Goal: Transaction & Acquisition: Book appointment/travel/reservation

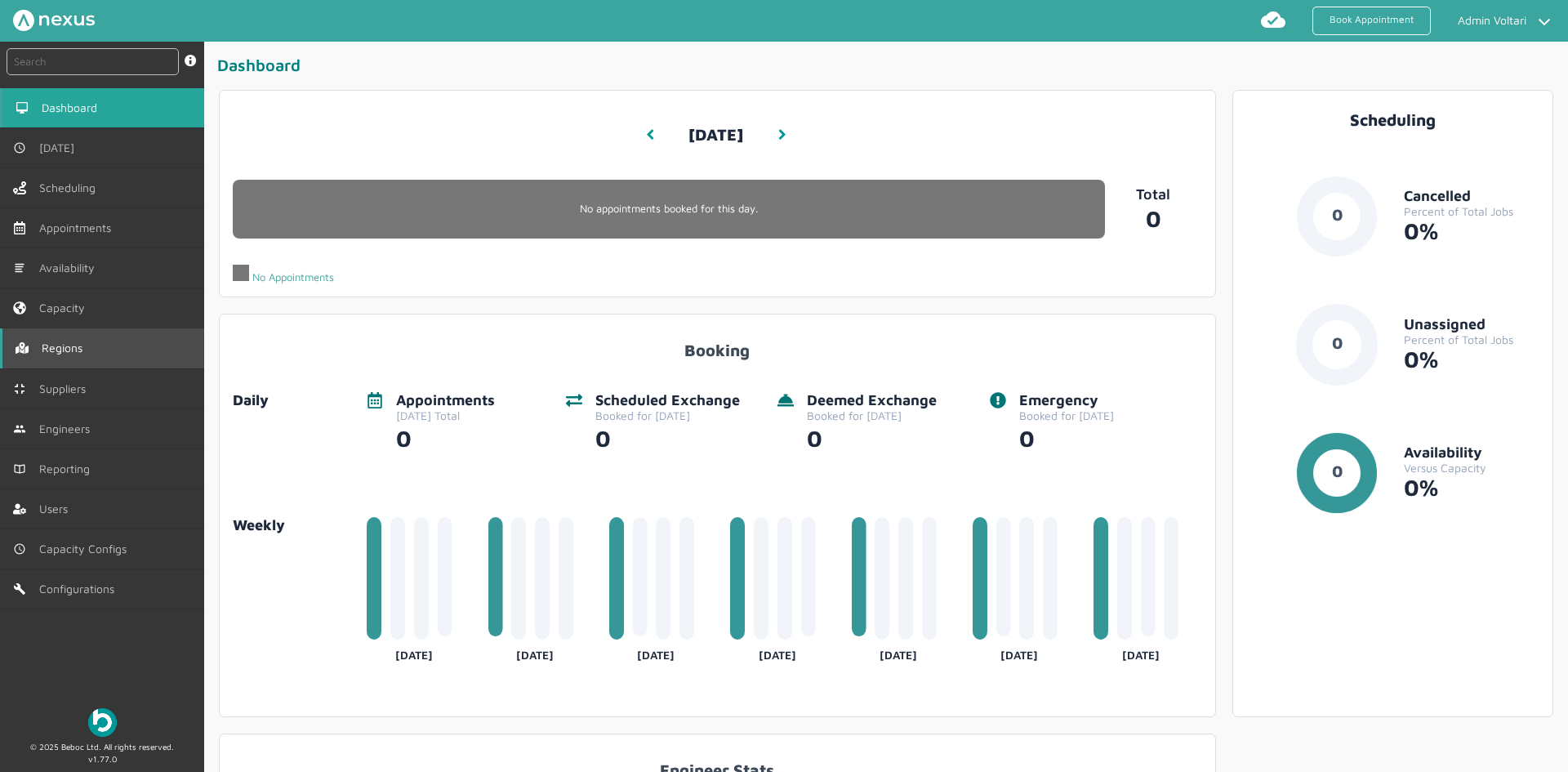
click at [136, 366] on link "Regions" at bounding box center [102, 348] width 204 height 39
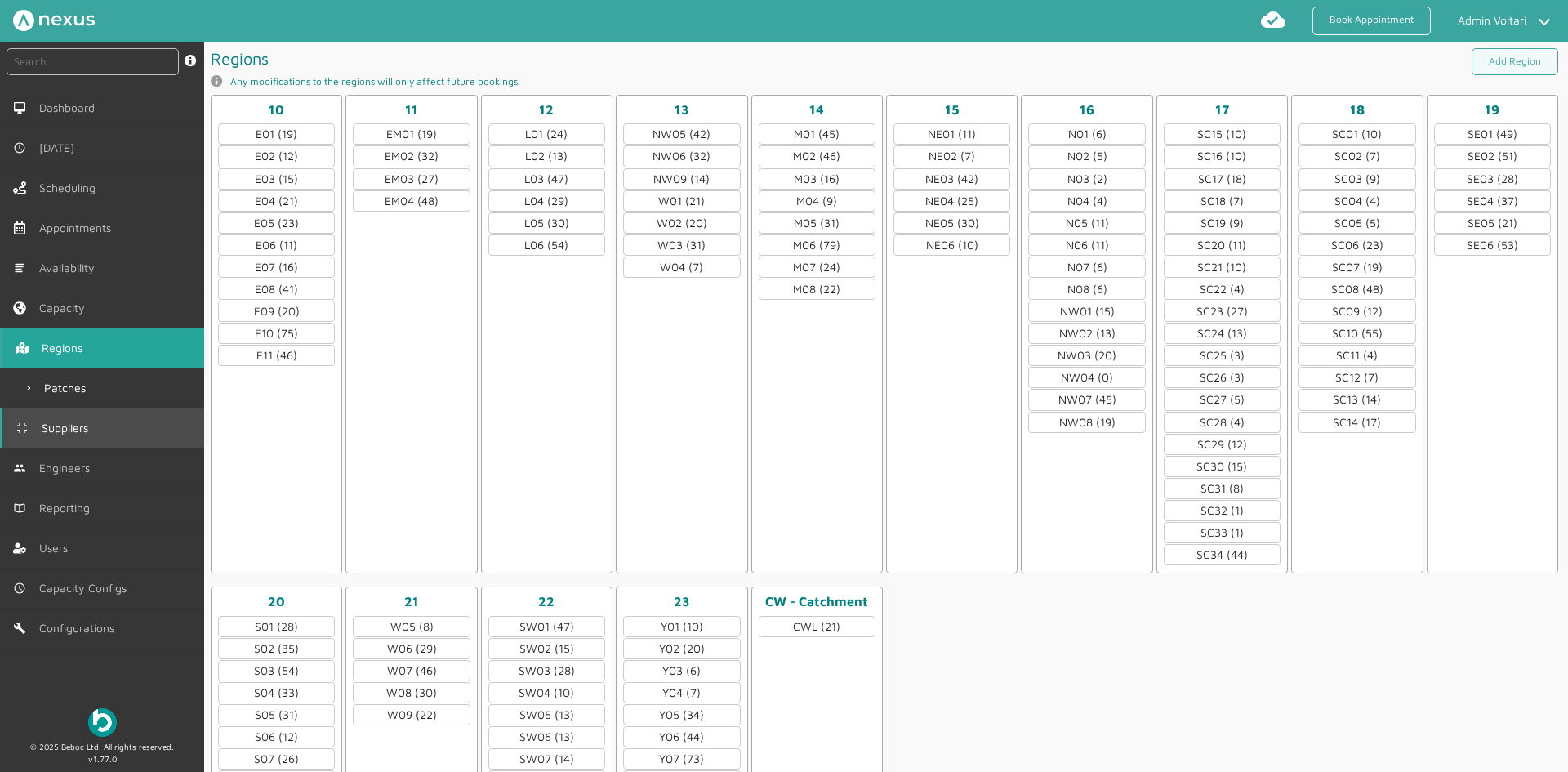
click at [109, 429] on link "Suppliers" at bounding box center [102, 428] width 204 height 39
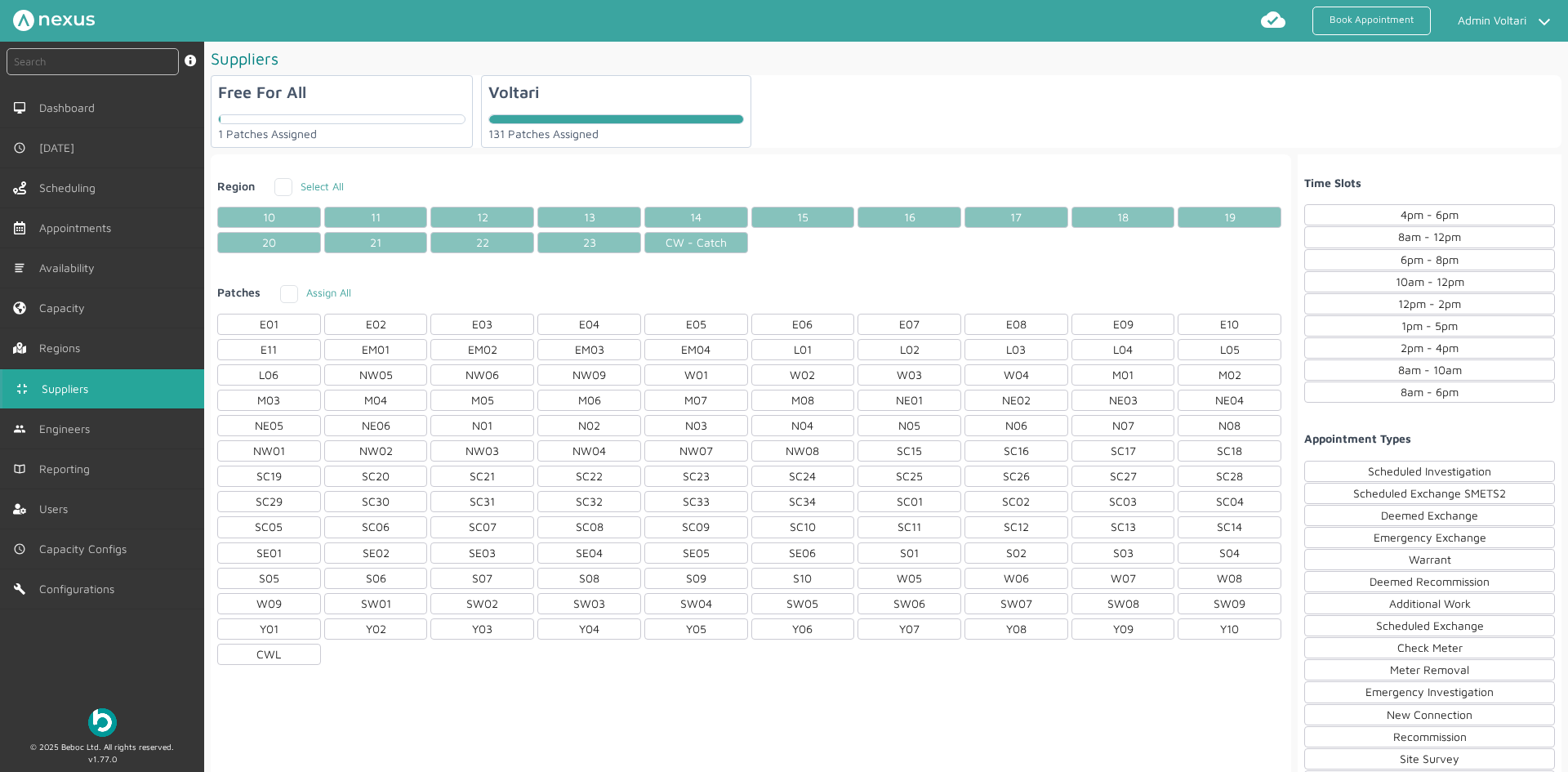
click at [645, 105] on div "Voltari 131 Patches Assigned" at bounding box center [616, 111] width 271 height 72
checkbox input "true"
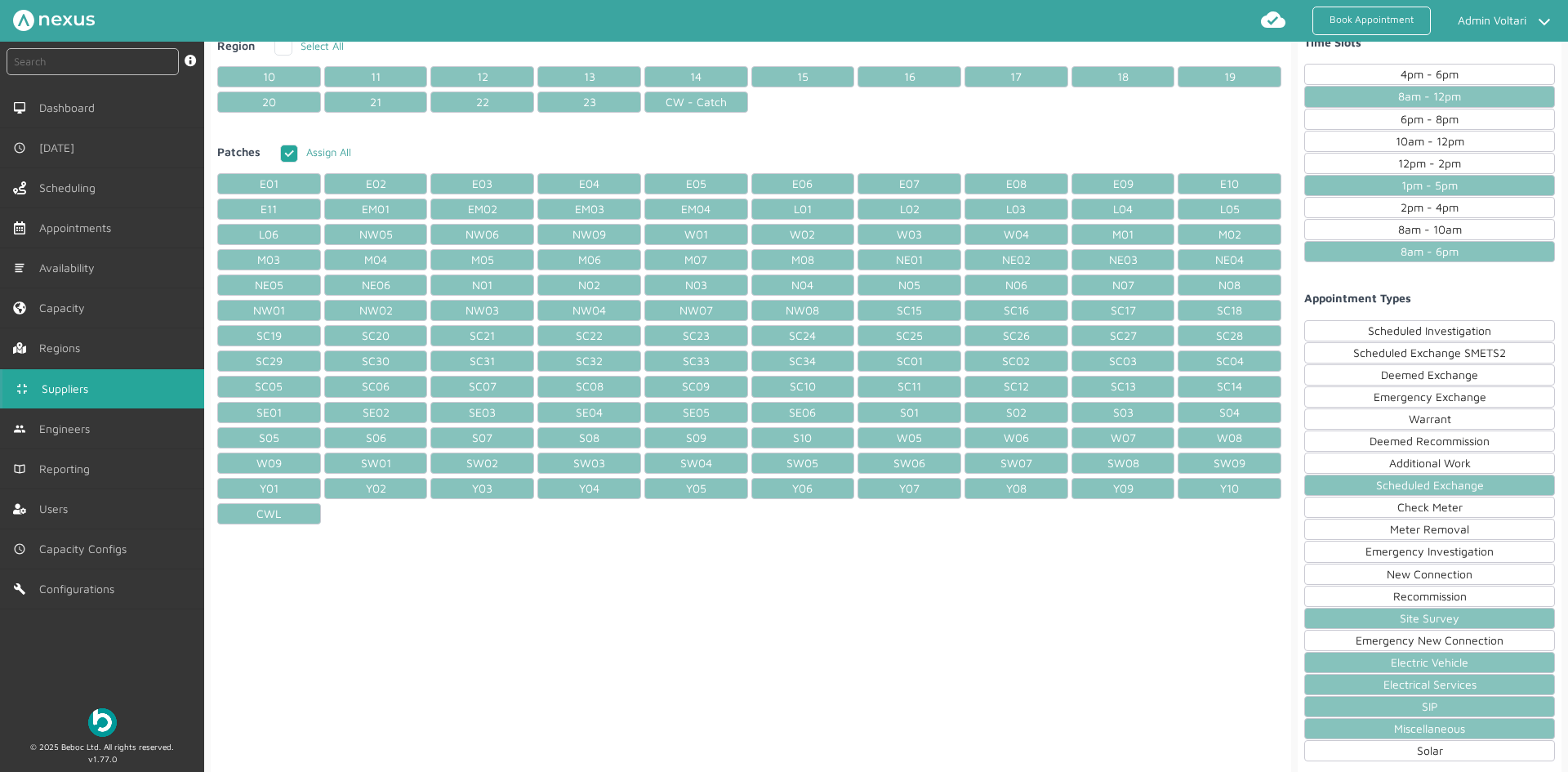
scroll to position [169, 0]
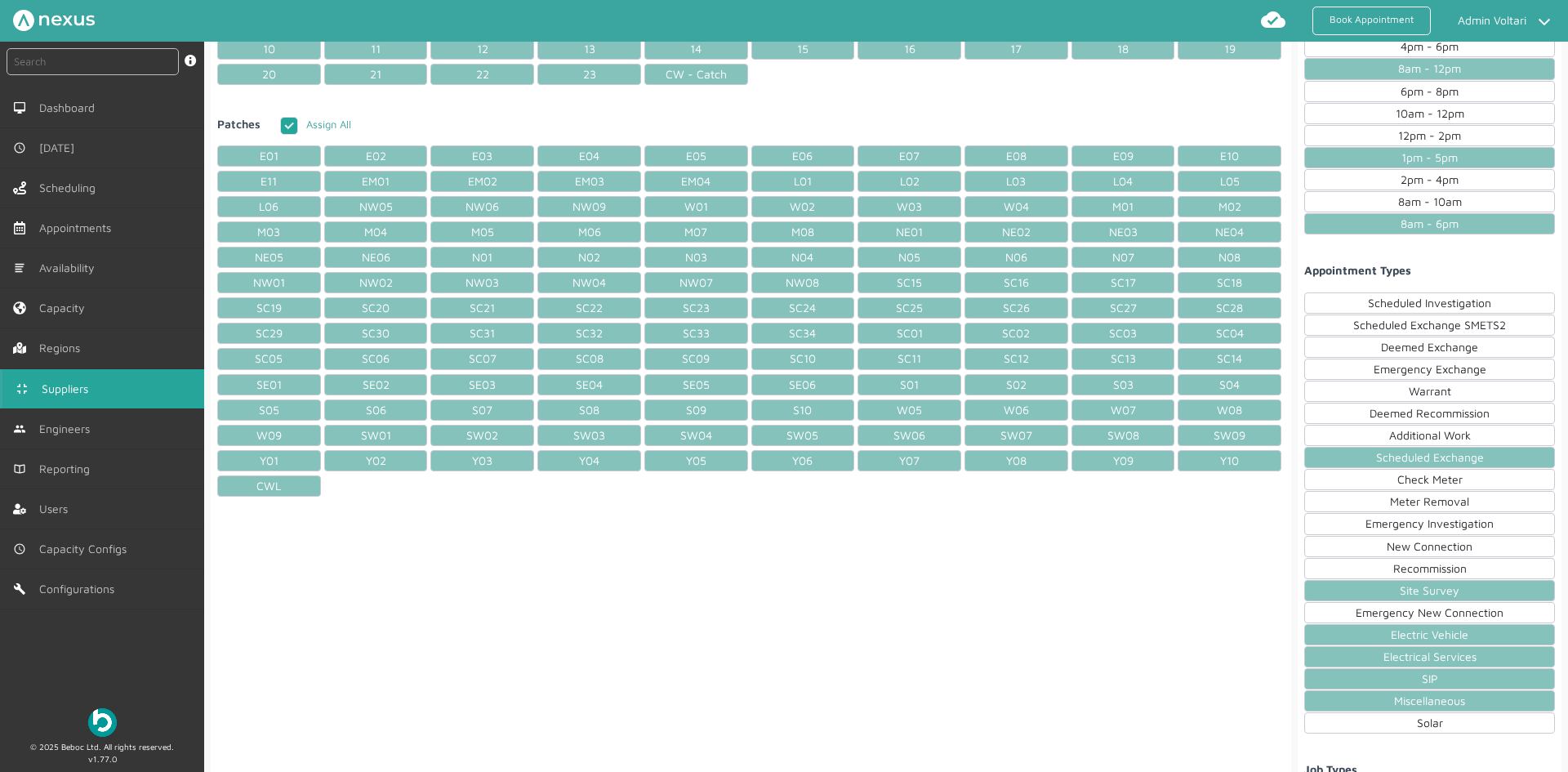
click at [1371, 434] on div "Additional Work" at bounding box center [1429, 435] width 251 height 21
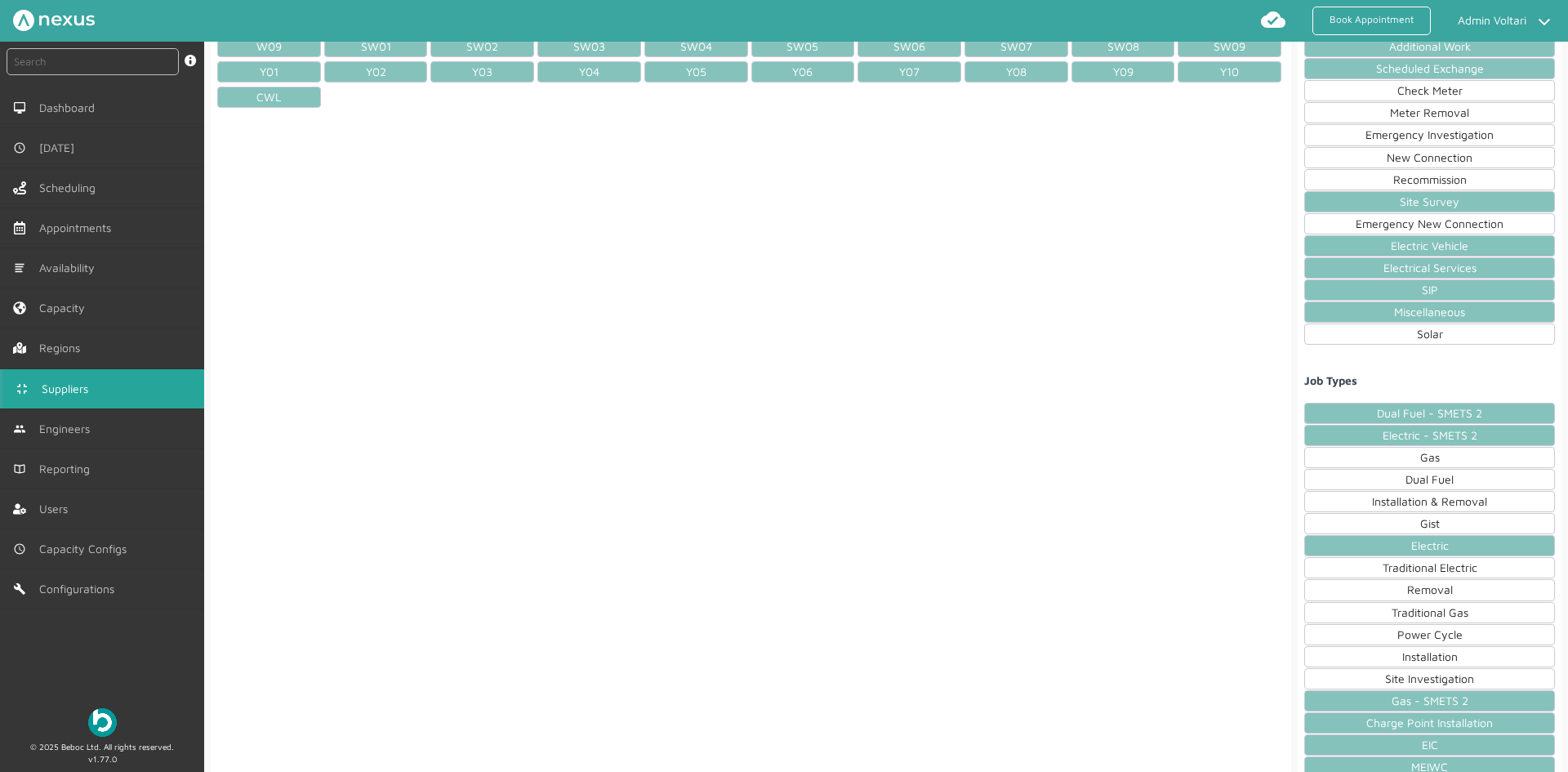
scroll to position [577, 0]
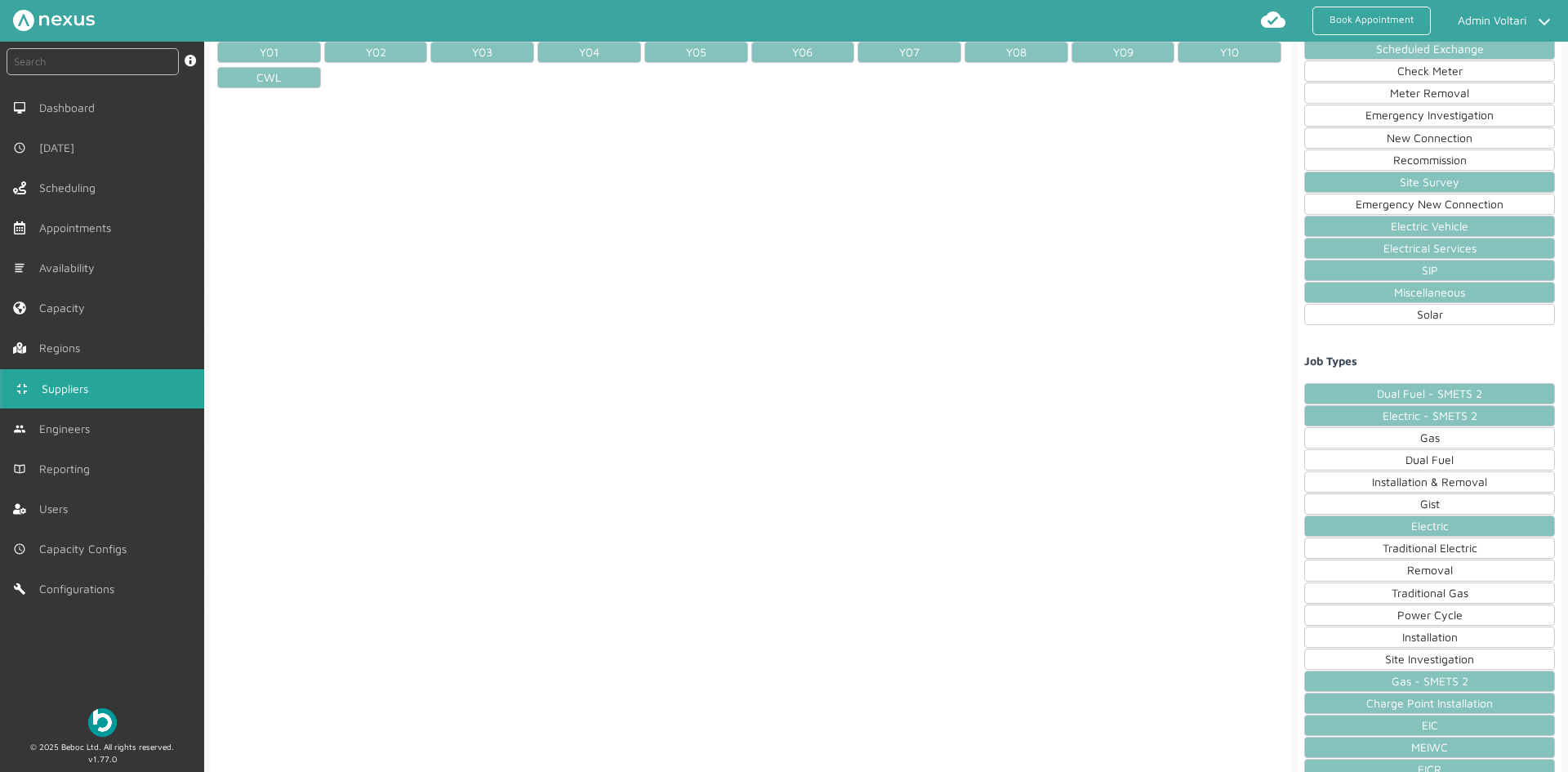
click at [1371, 434] on div "Gas" at bounding box center [1429, 437] width 251 height 21
click at [1371, 456] on div "Dual Fuel" at bounding box center [1429, 460] width 251 height 21
click at [1364, 469] on div "Dual Fuel" at bounding box center [1429, 460] width 251 height 21
click at [1352, 467] on div "Dual Fuel" at bounding box center [1429, 460] width 251 height 21
click at [1352, 483] on div "Installation & Removal" at bounding box center [1429, 482] width 251 height 21
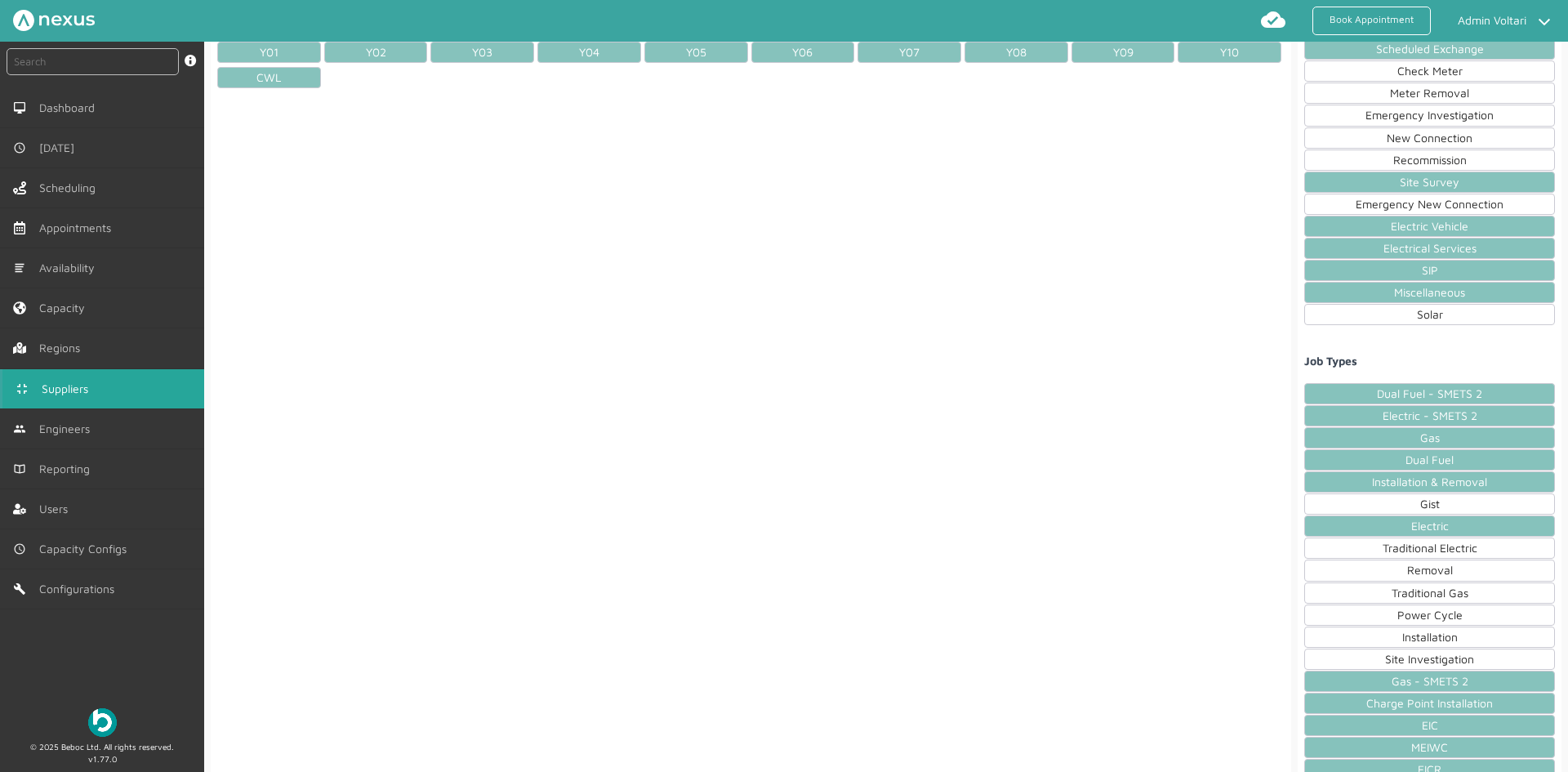
click at [1350, 506] on div "Gist" at bounding box center [1429, 504] width 251 height 21
click at [1348, 541] on div "Traditional Electric" at bounding box center [1429, 548] width 251 height 21
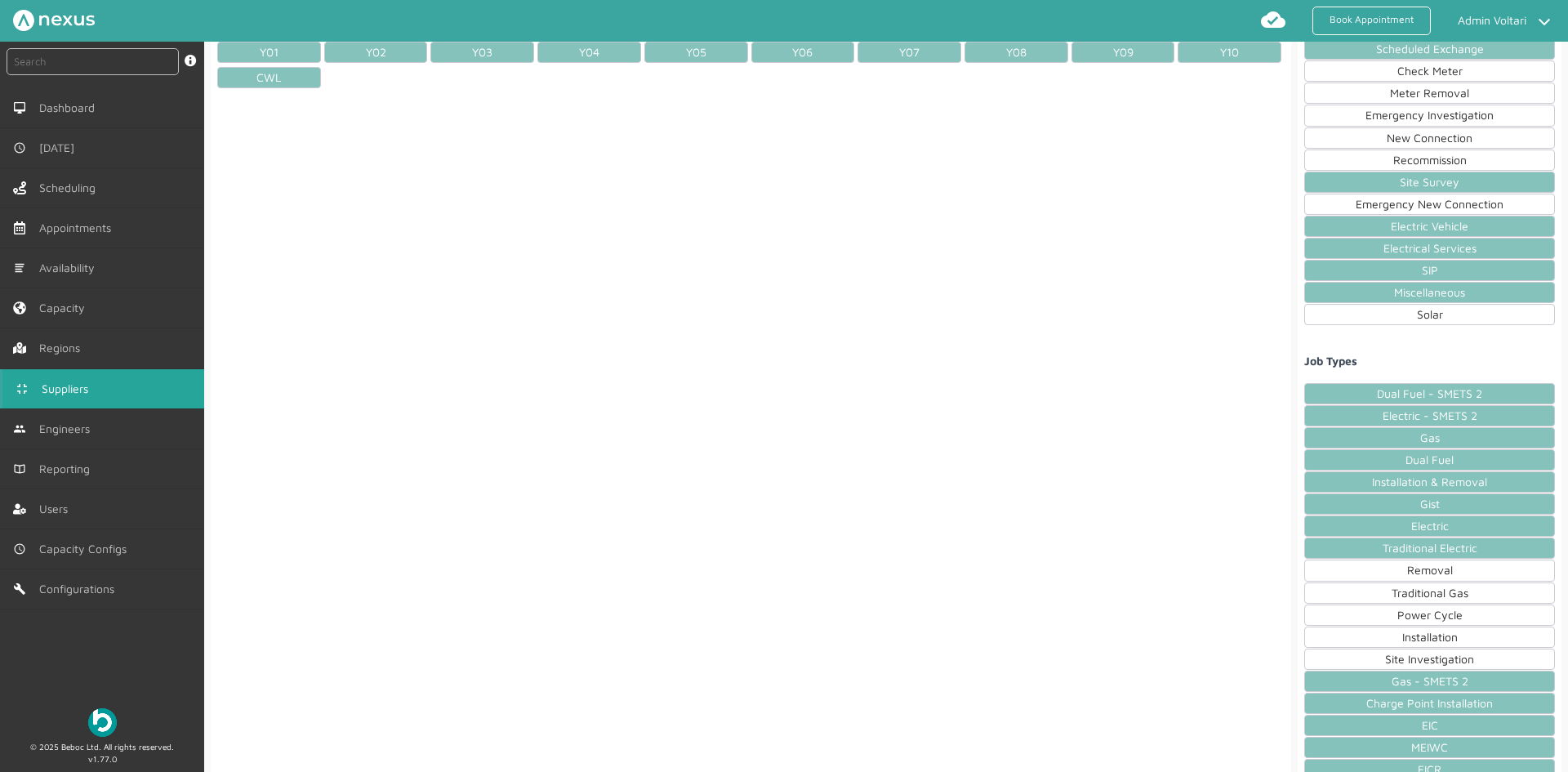
click at [1347, 569] on div "Removal" at bounding box center [1429, 569] width 251 height 21
click at [1343, 594] on div "Traditional Gas" at bounding box center [1429, 592] width 251 height 21
click at [1338, 620] on div "Power Cycle" at bounding box center [1429, 615] width 251 height 21
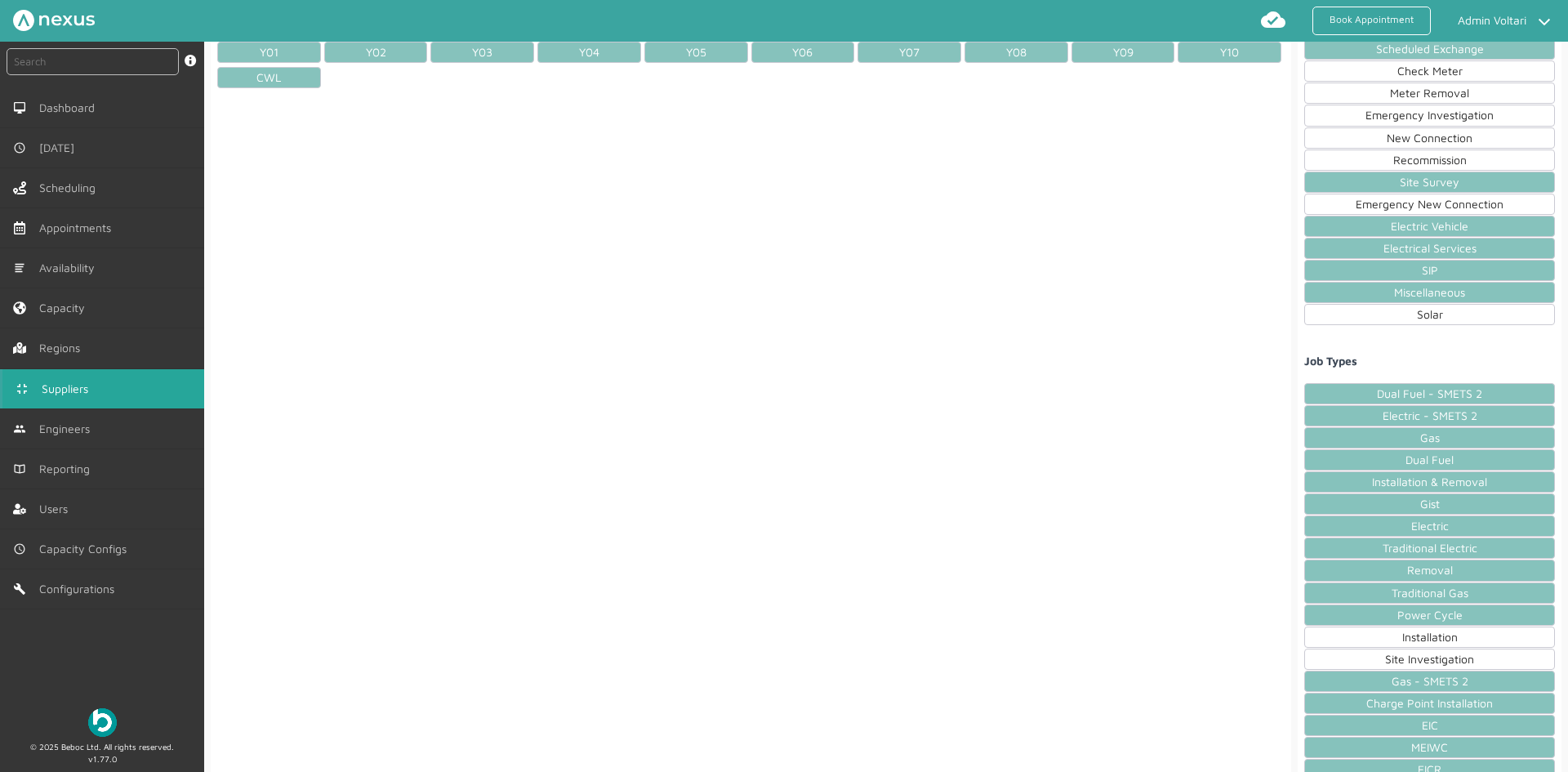
click at [1336, 645] on div "Installation" at bounding box center [1429, 637] width 251 height 21
click at [1337, 660] on div "Site Investigation" at bounding box center [1429, 659] width 251 height 21
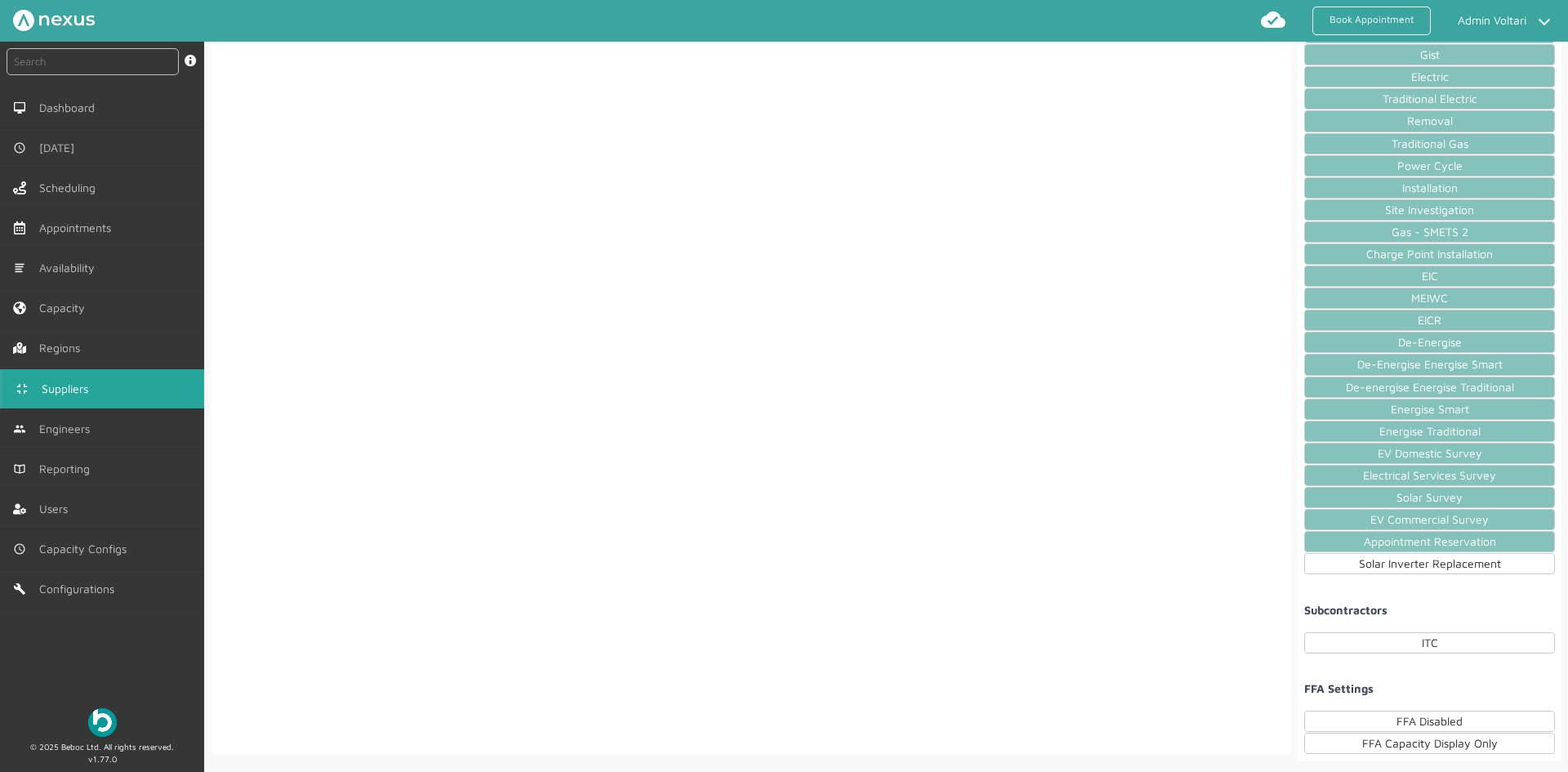
scroll to position [1067, 0]
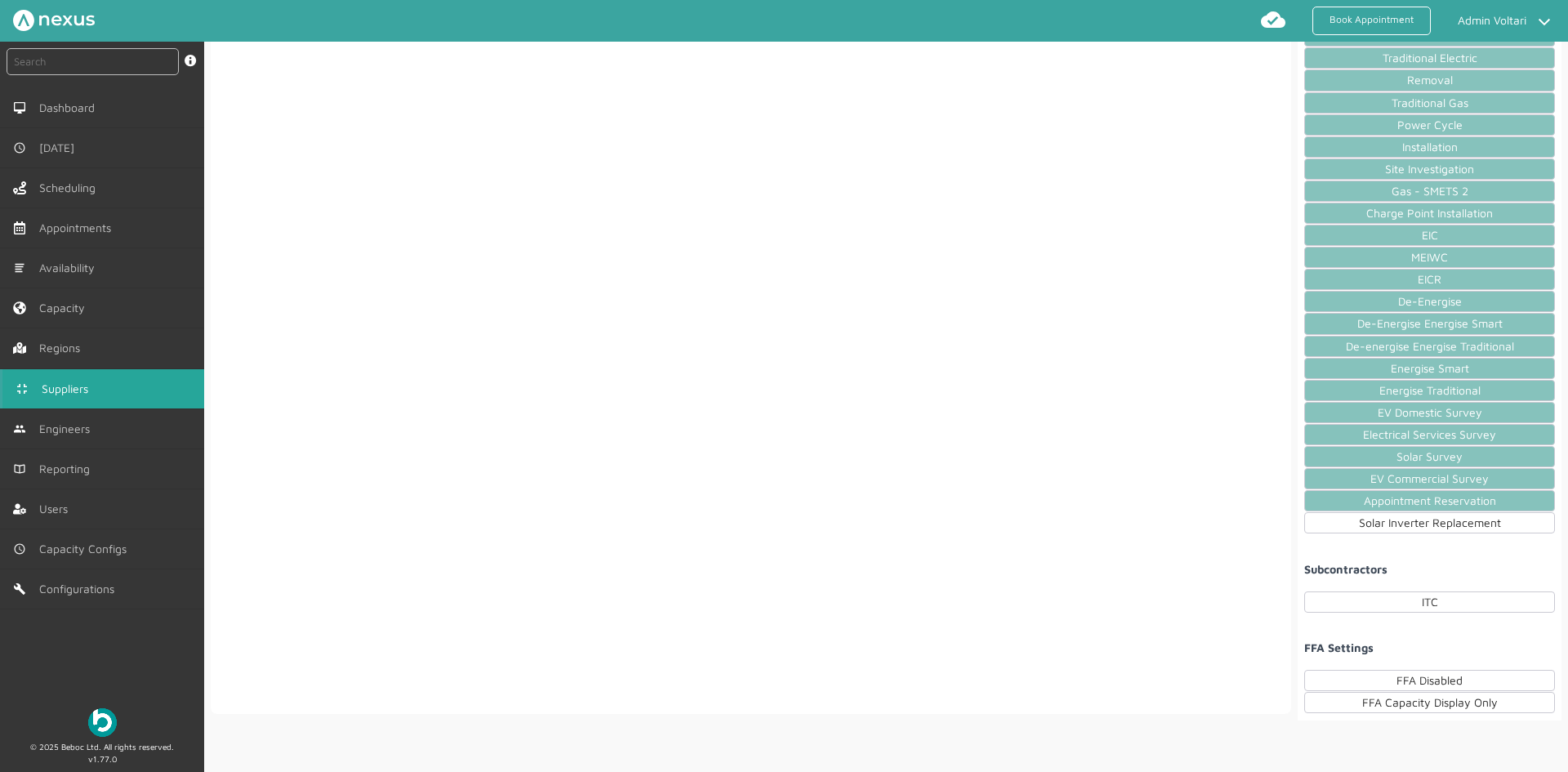
click at [1350, 525] on div "Solar Inverter Replacement" at bounding box center [1429, 523] width 251 height 21
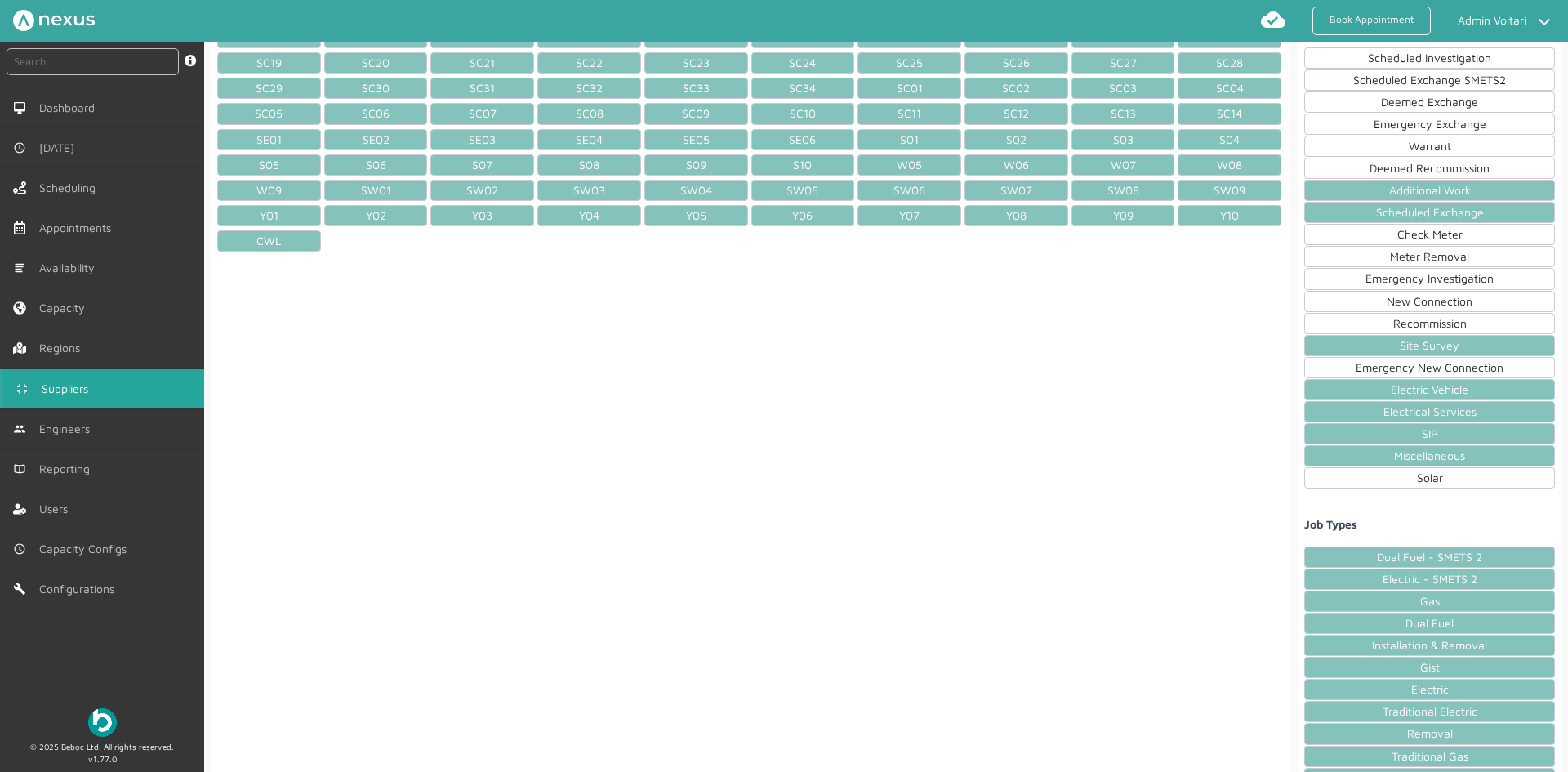
scroll to position [0, 0]
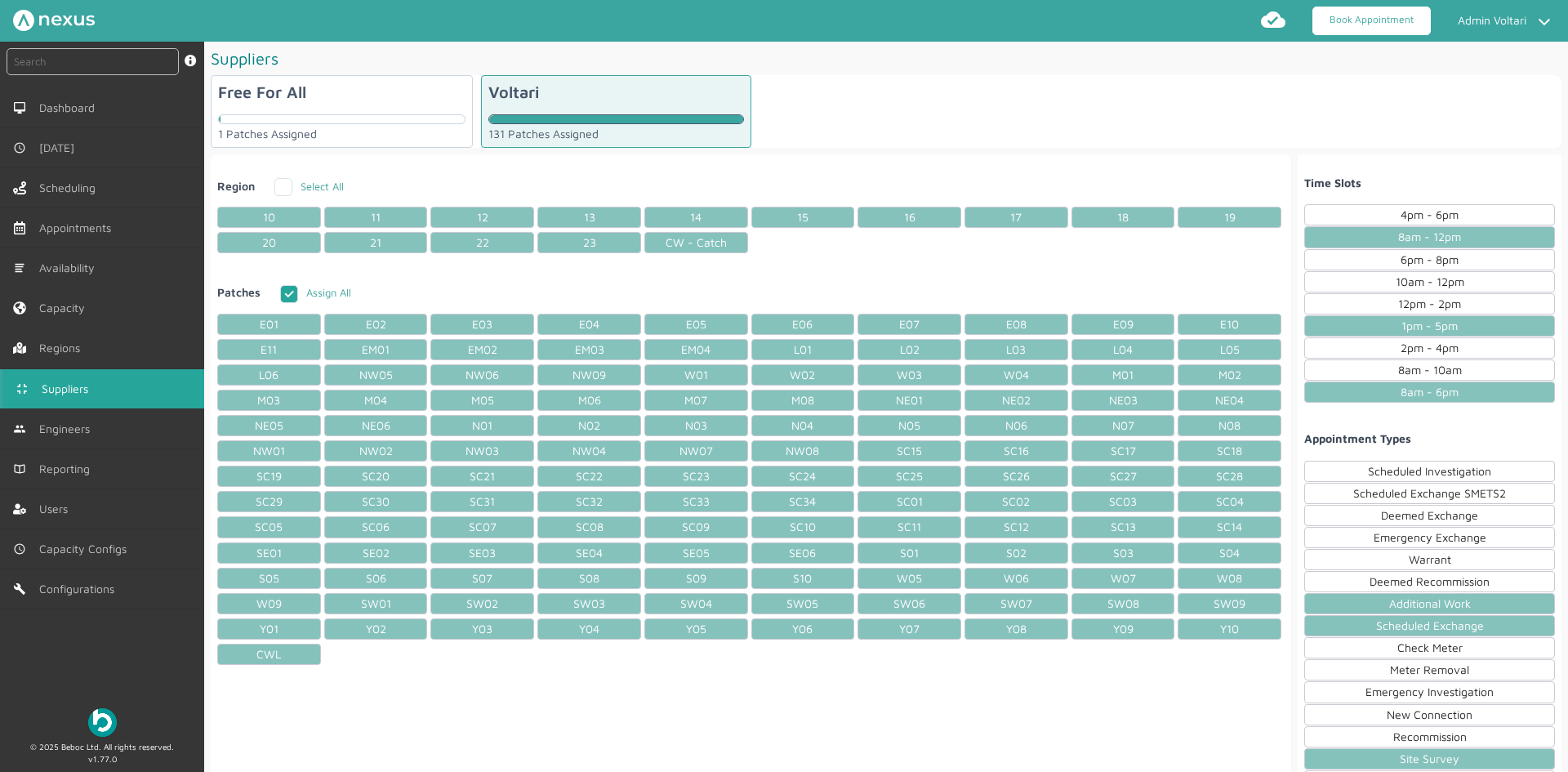
click at [1373, 19] on link "Book Appointment" at bounding box center [1371, 21] width 118 height 29
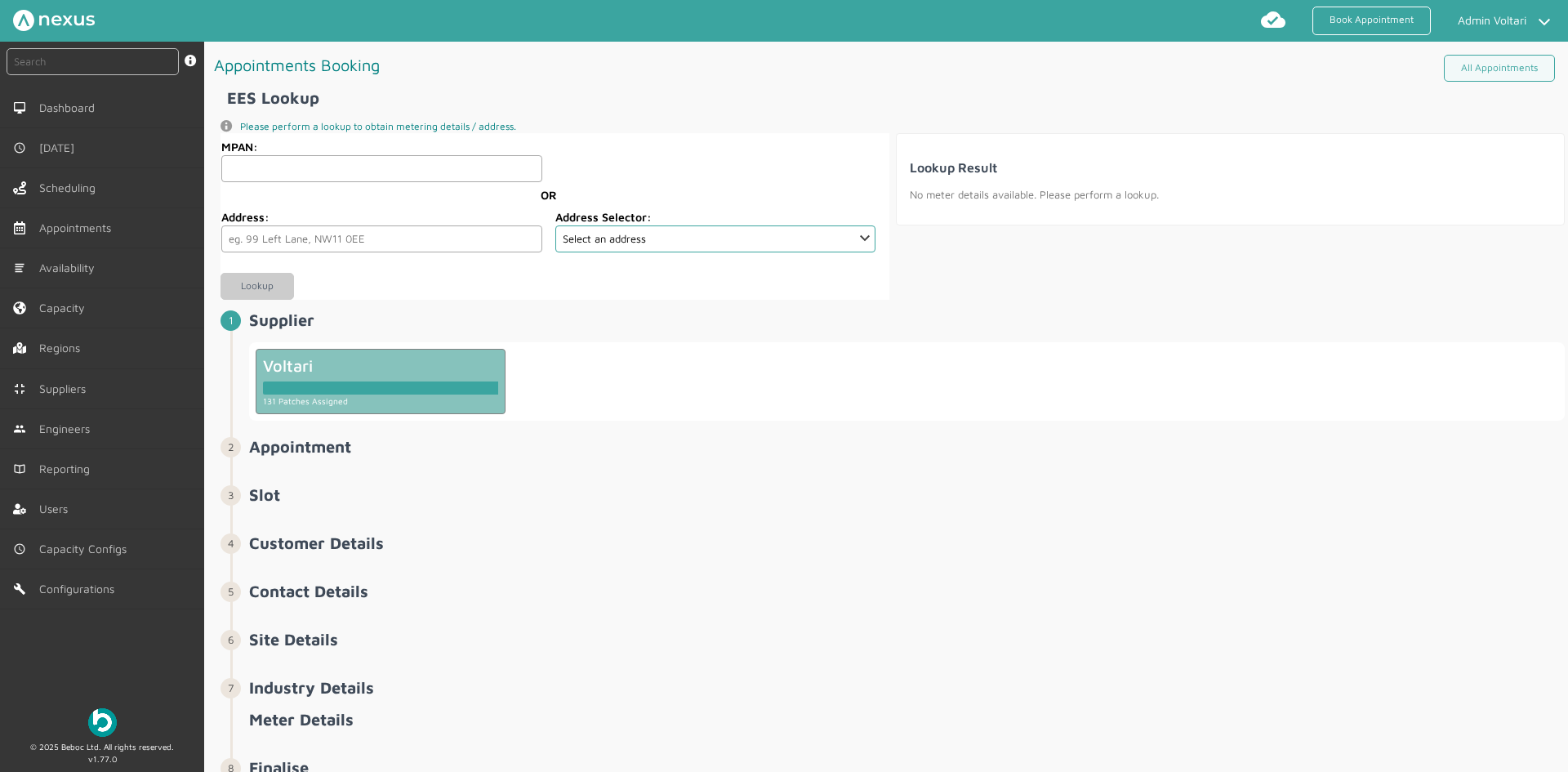
click at [385, 380] on div at bounding box center [380, 385] width 235 height 20
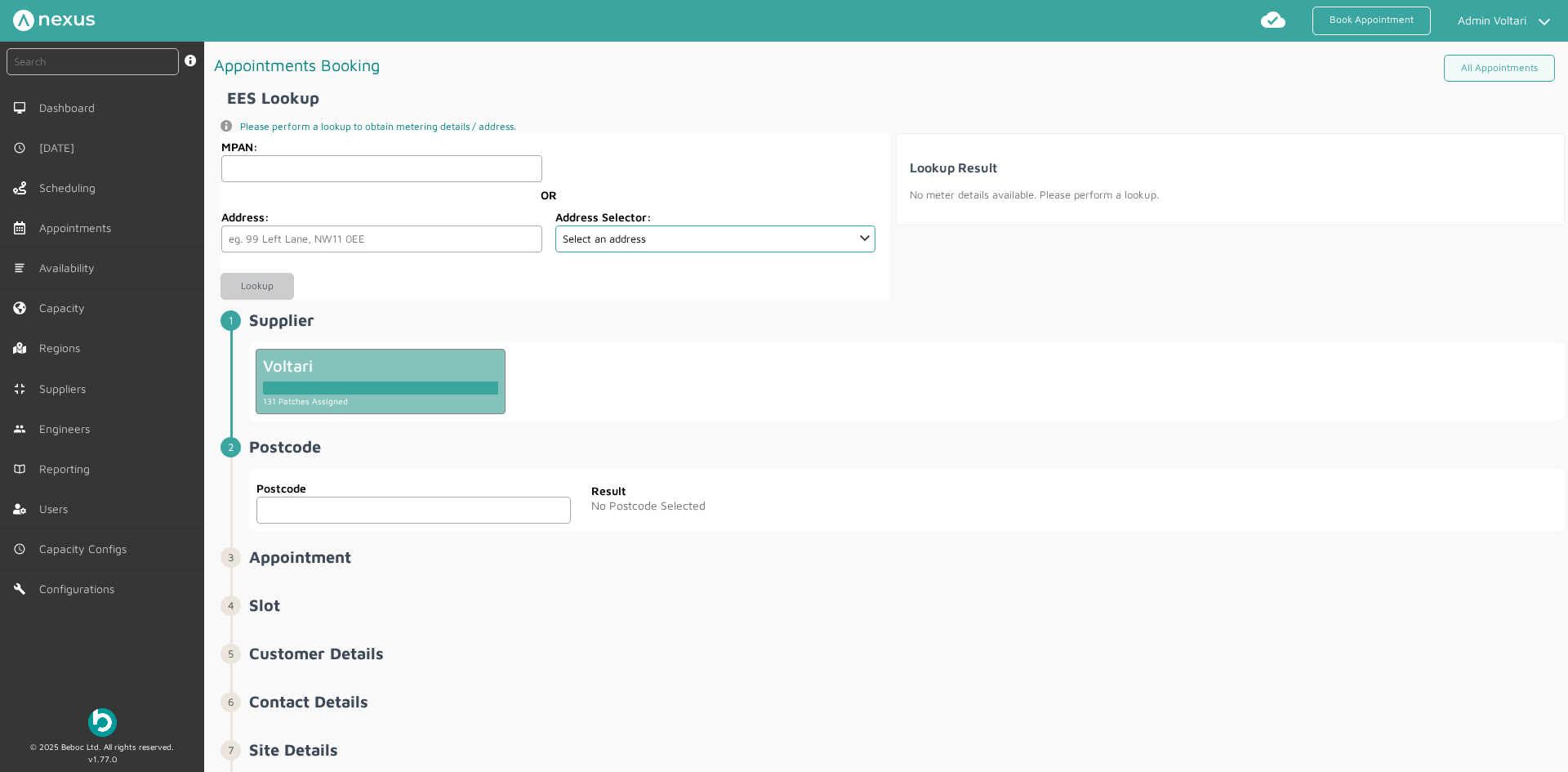
click at [421, 508] on input "text" at bounding box center [413, 511] width 315 height 27
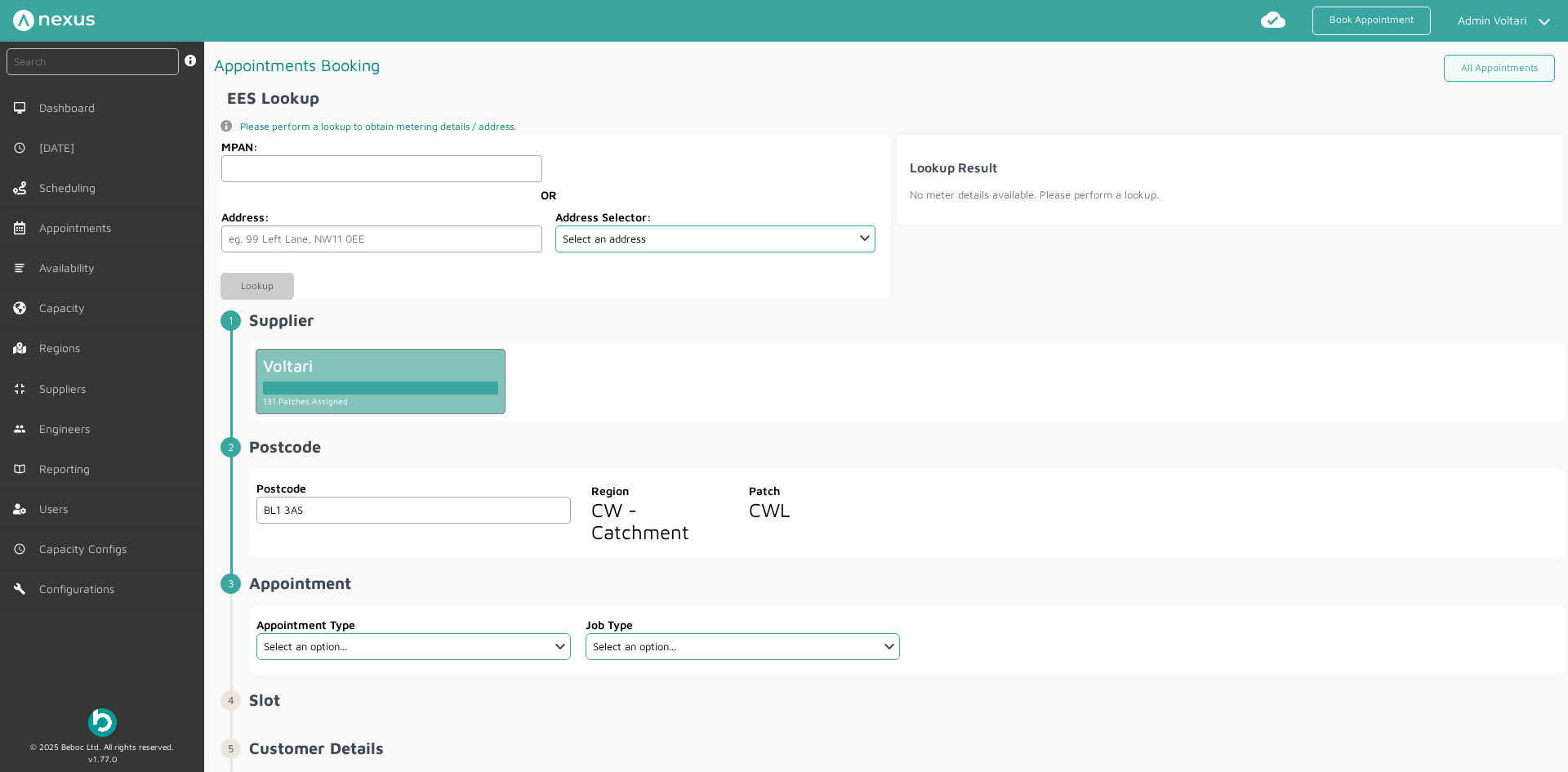
type input "BL1 3AS"
click at [448, 636] on select "Select an option... Additional Work Electric Vehicle Electrical Services Miscel…" at bounding box center [413, 647] width 315 height 27
click at [256, 633] on select "Select an option... Additional Work Electric Vehicle Electrical Services Miscel…" at bounding box center [413, 647] width 315 height 27
click at [885, 660] on select "Select an option... Power Cycle" at bounding box center [743, 647] width 315 height 27
click at [527, 639] on select "Select an option... Additional Work Electric Vehicle Electrical Services Miscel…" at bounding box center [413, 647] width 315 height 27
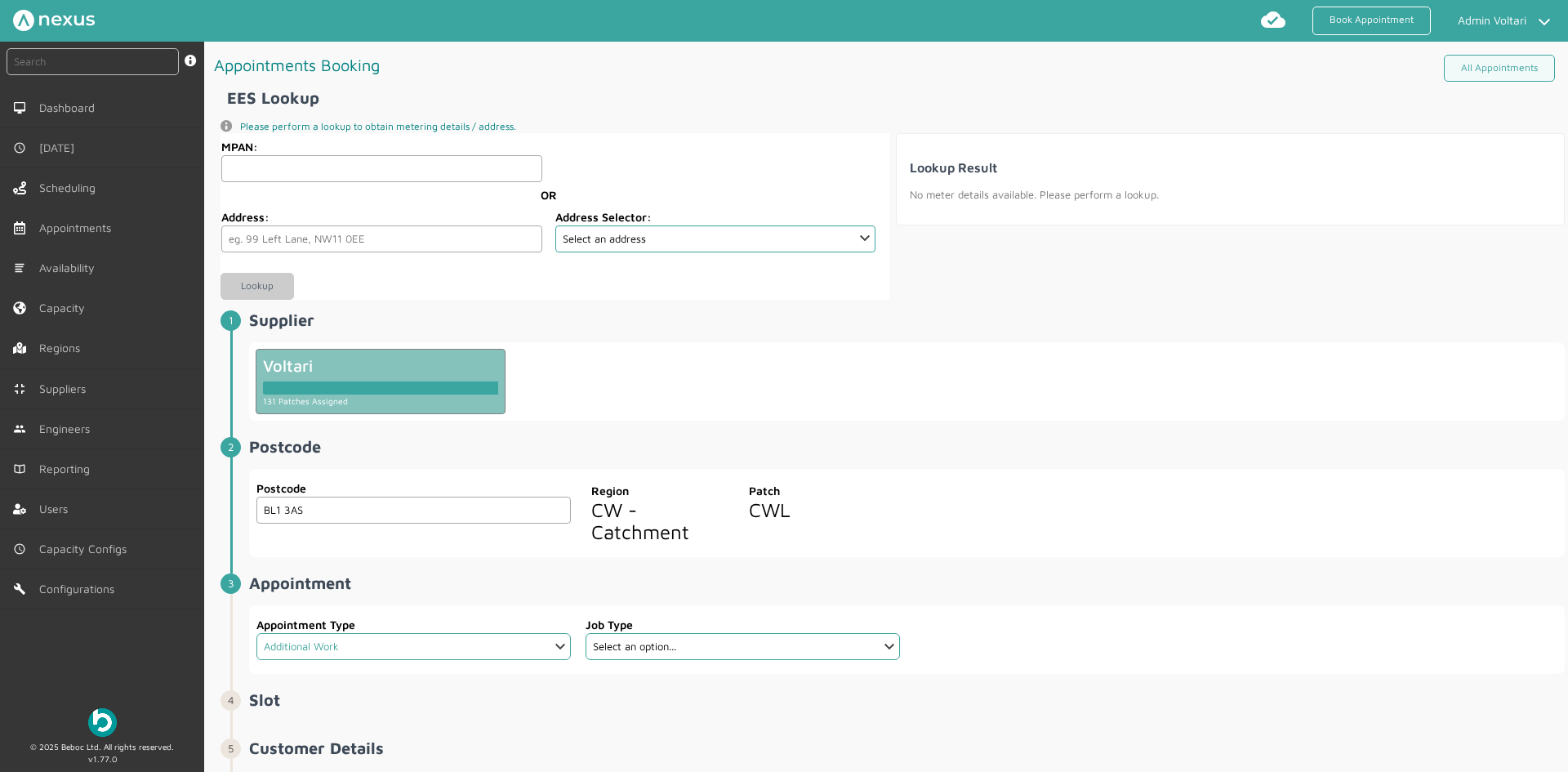
select select "4: 6879344a6dca1d7d355f87bf"
click at [256, 633] on select "Select an option... Additional Work Electric Vehicle Electrical Services Miscel…" at bounding box center [413, 647] width 315 height 27
click at [803, 643] on select "Select an option... Appointment Reservation" at bounding box center [743, 647] width 315 height 27
click at [557, 646] on select "Select an option... Additional Work Electric Vehicle Electrical Services Miscel…" at bounding box center [413, 647] width 315 height 27
click at [80, 396] on link "Suppliers" at bounding box center [102, 389] width 204 height 39
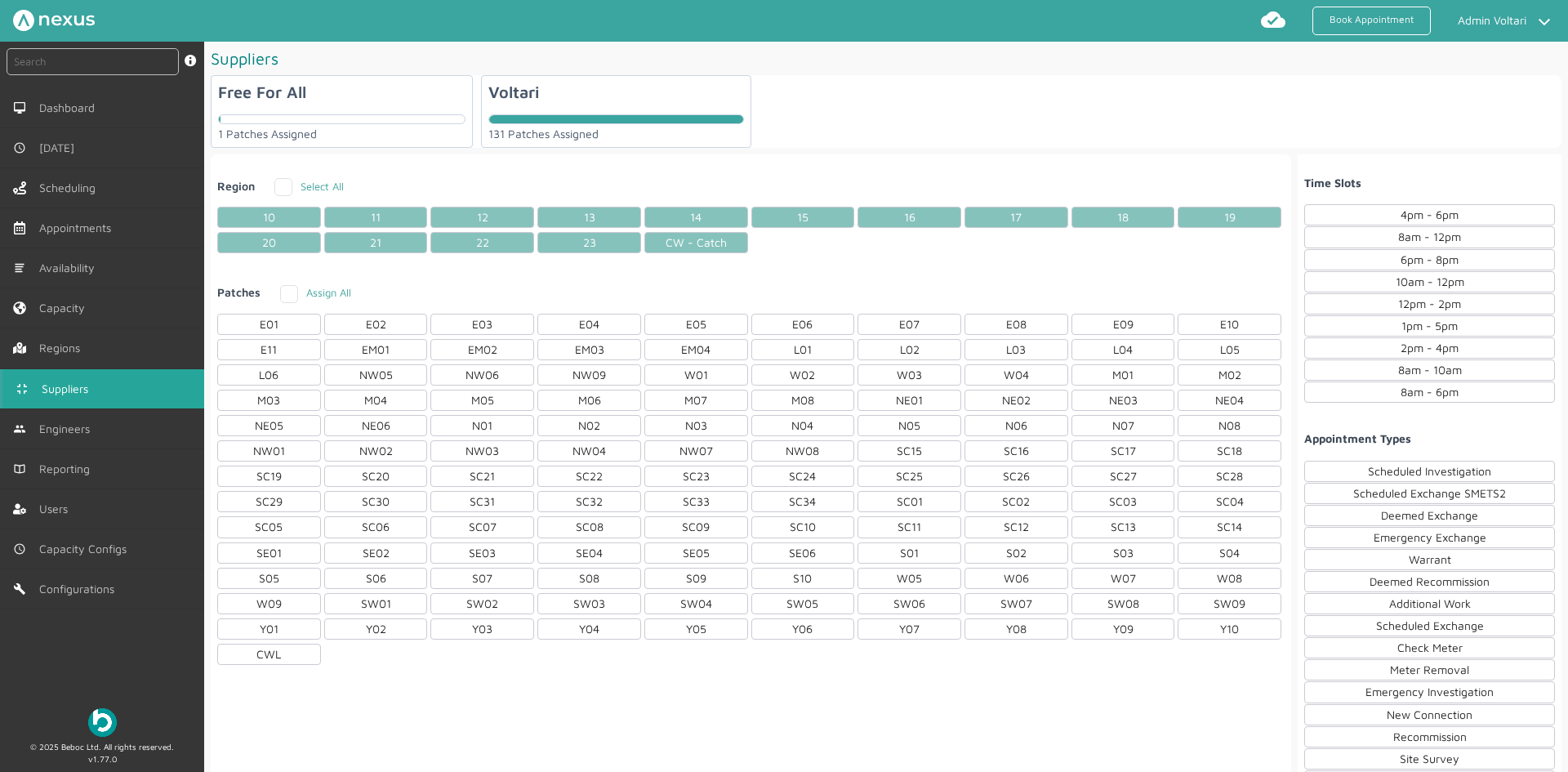
click at [630, 89] on div "Voltari 131 Patches Assigned" at bounding box center [616, 111] width 271 height 72
checkbox input "true"
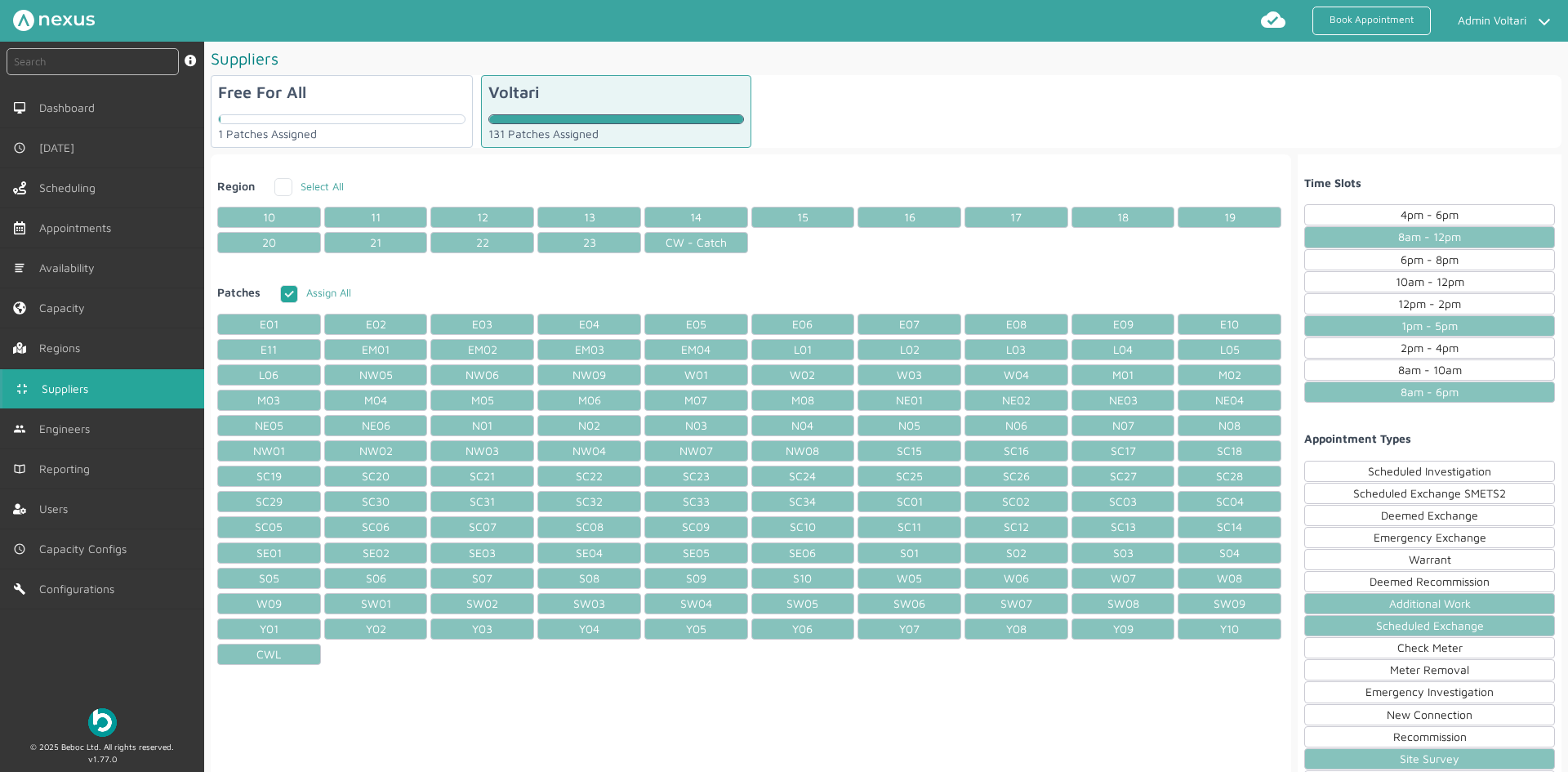
click at [1447, 476] on div "Scheduled Investigation" at bounding box center [1429, 471] width 251 height 21
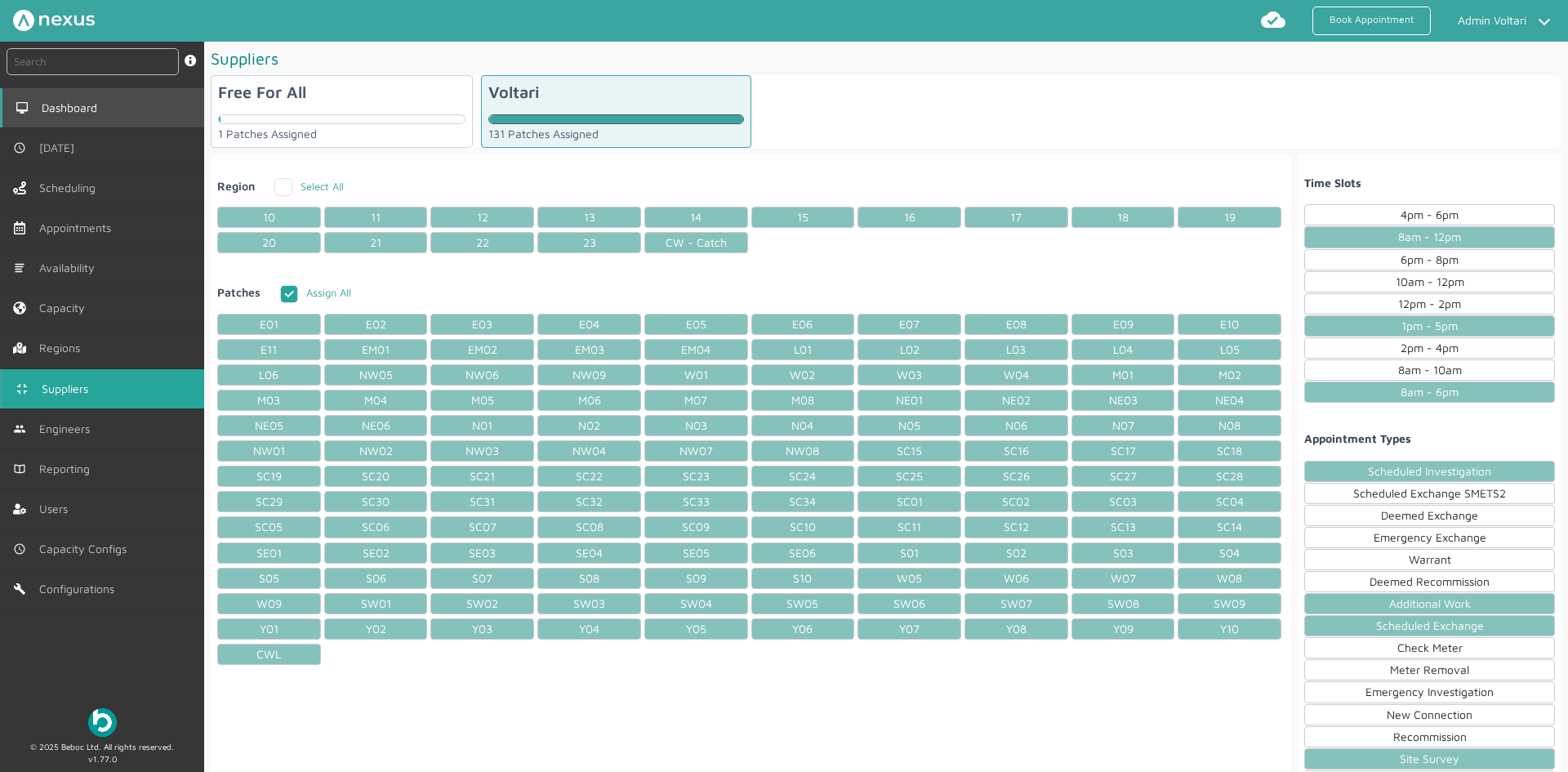
click at [77, 114] on link "Dashboard" at bounding box center [102, 108] width 204 height 39
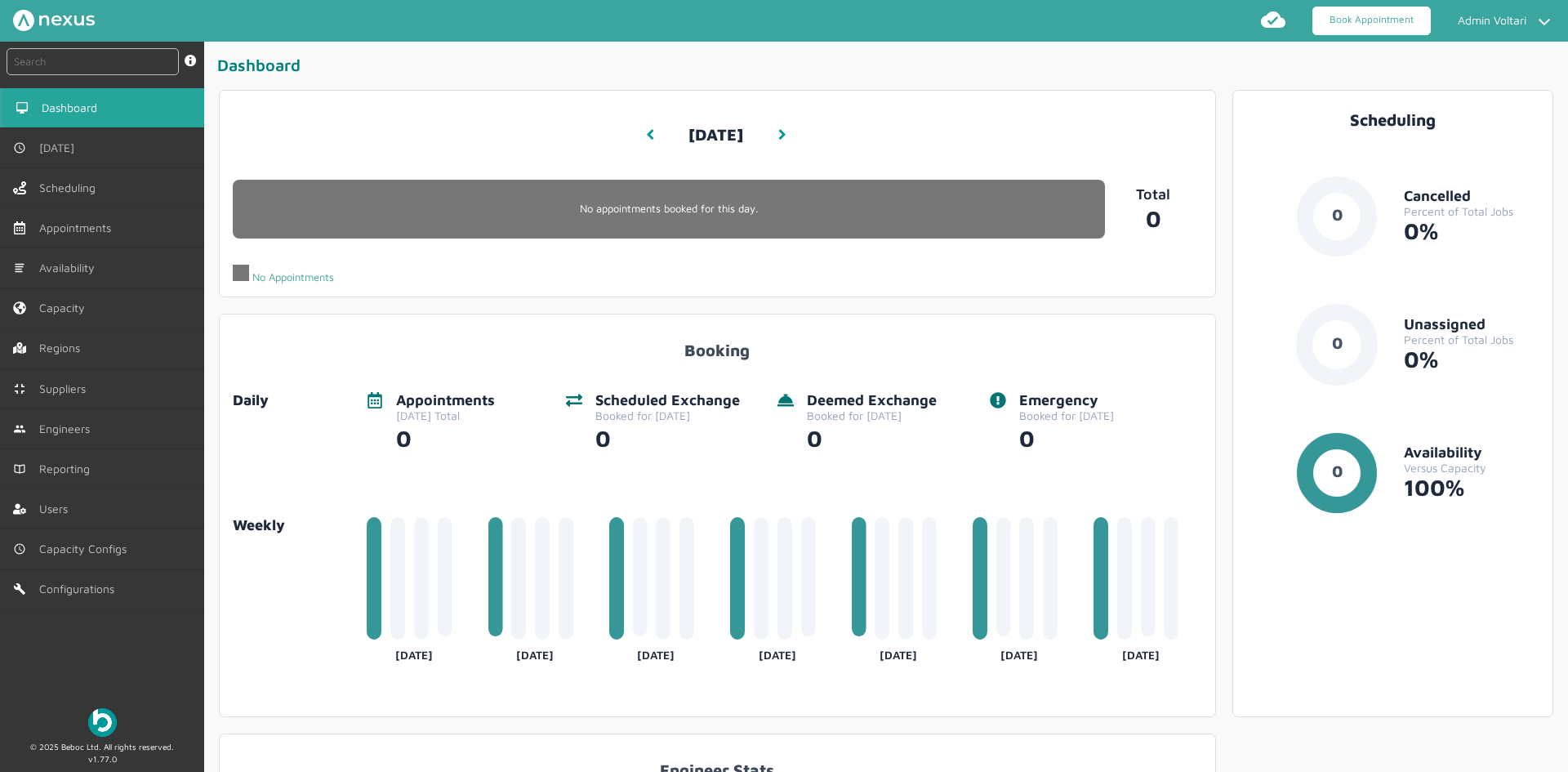
click at [1380, 23] on link "Book Appointment" at bounding box center [1371, 21] width 118 height 29
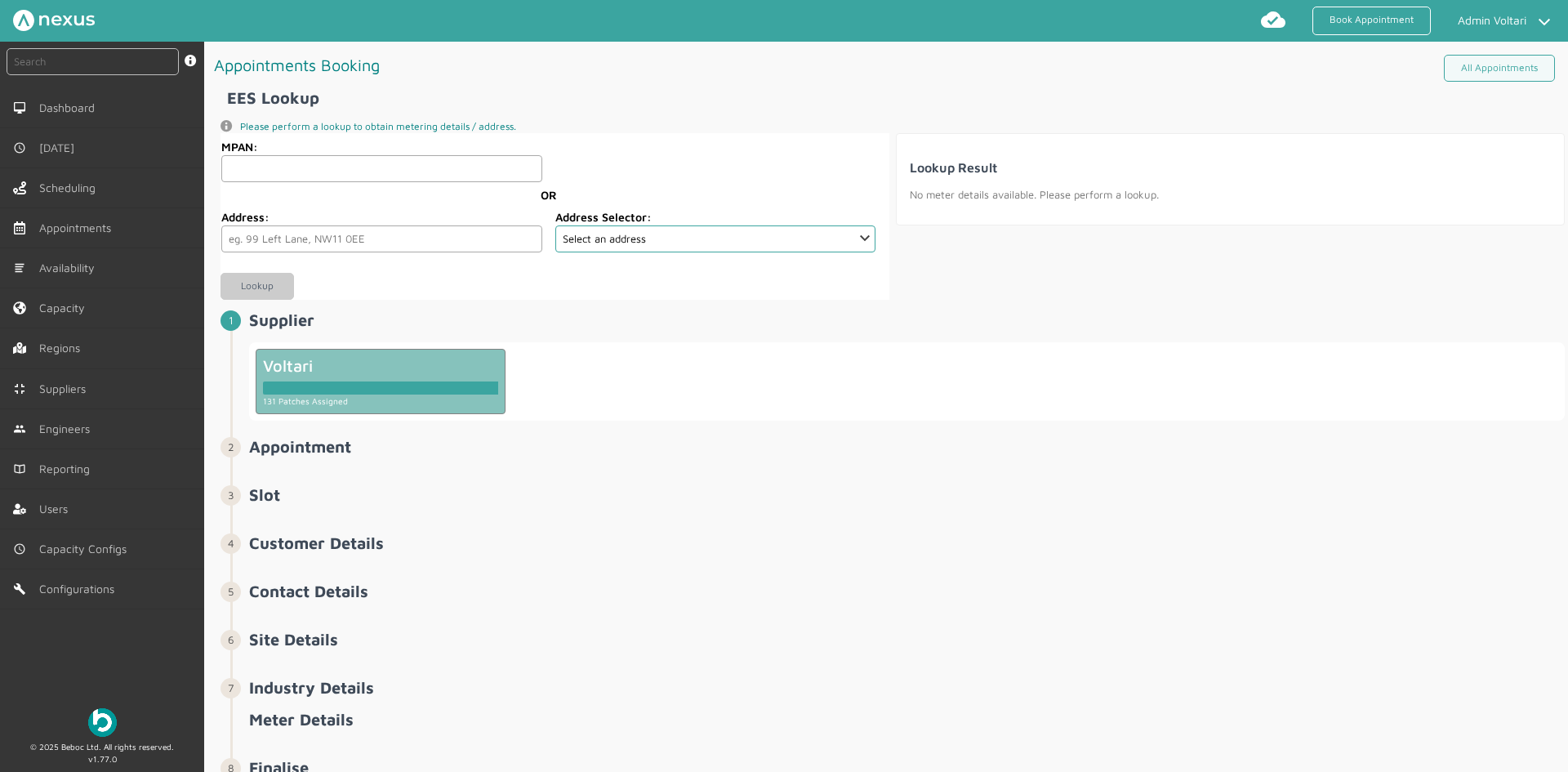
click at [417, 380] on div at bounding box center [380, 385] width 235 height 20
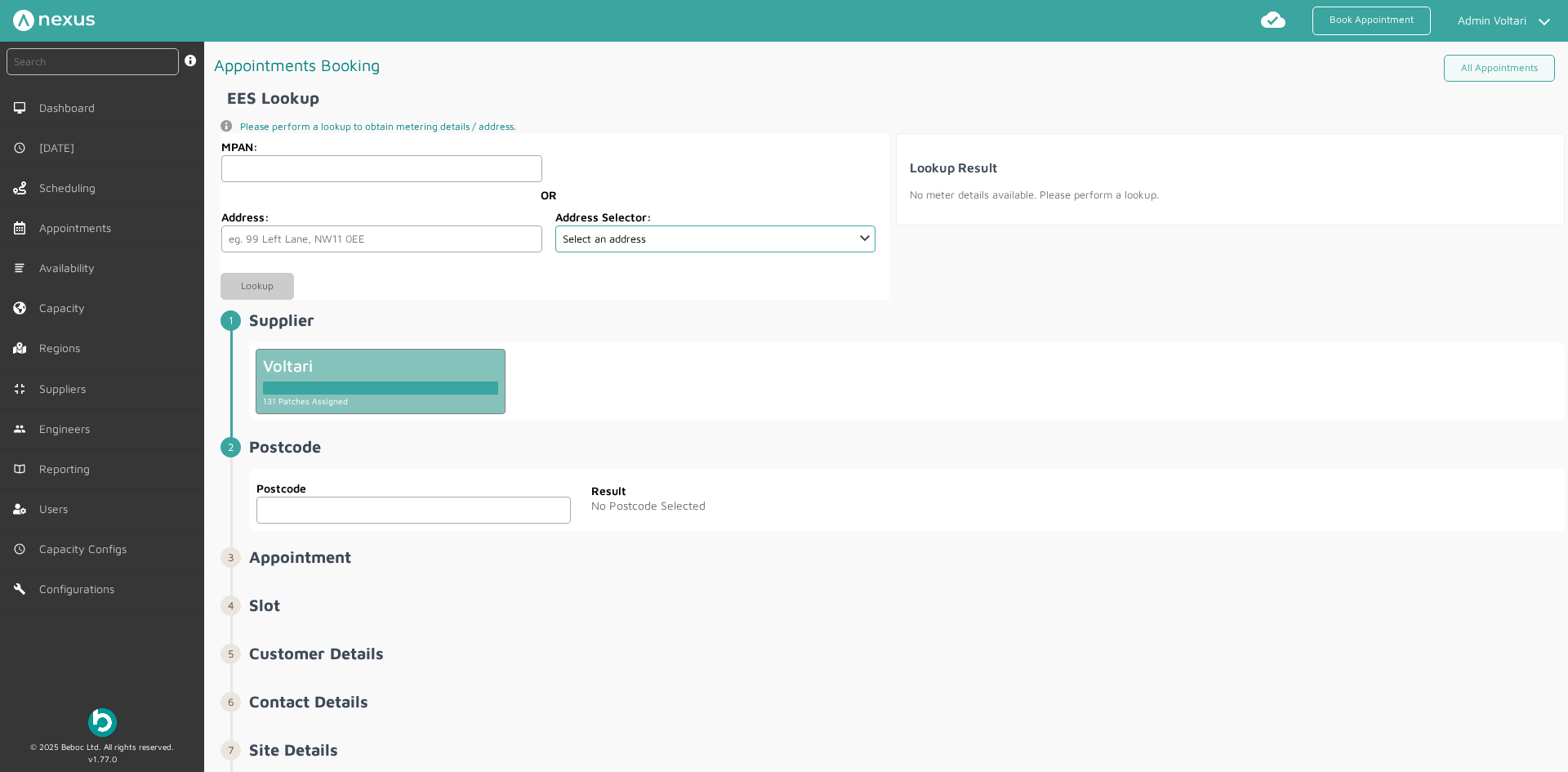
click at [437, 507] on input "text" at bounding box center [413, 511] width 315 height 27
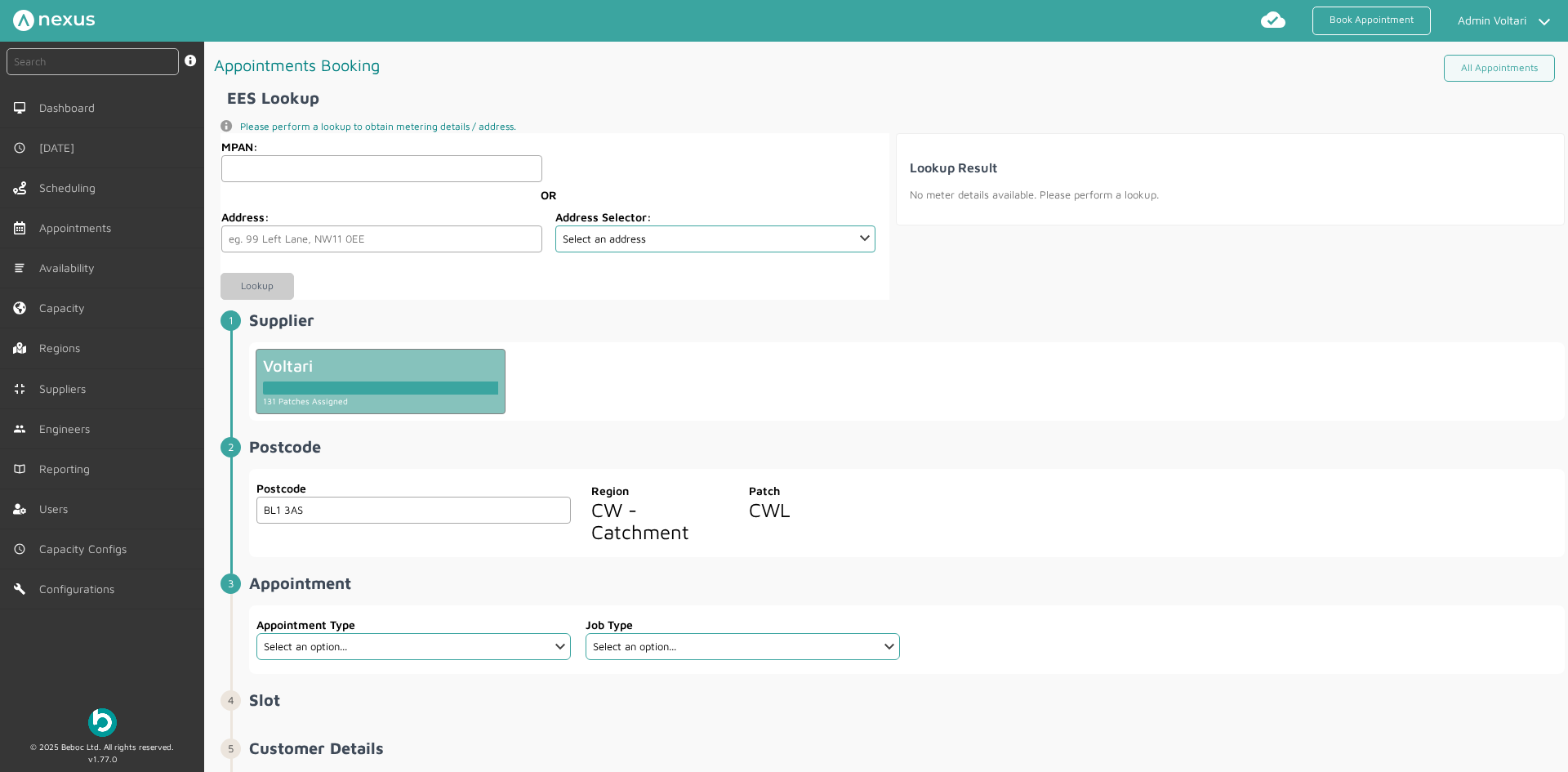
type input "BL1 3AS"
click at [494, 643] on select "Select an option... Additional Work Electric Vehicle Electrical Services Miscel…" at bounding box center [413, 647] width 315 height 27
select select "6: 5e6b4c2e4fc5f2587355e76f"
click at [256, 633] on select "Select an option... Additional Work Electric Vehicle Electrical Services Miscel…" at bounding box center [413, 647] width 315 height 27
click at [687, 654] on select "Select an option... Site Investigation" at bounding box center [743, 647] width 315 height 27
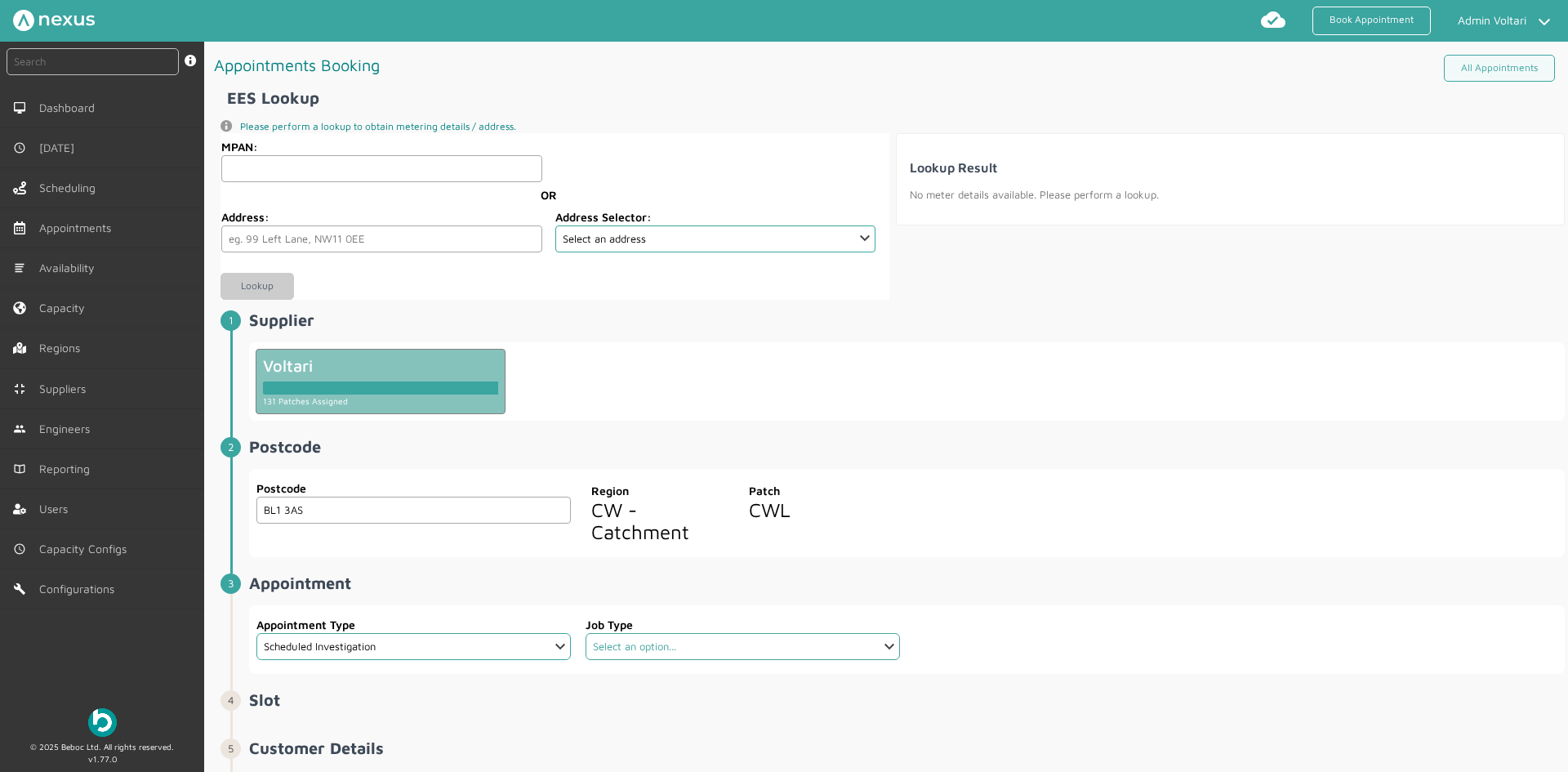
select select "1: 5e765c5c2921cf3754cdace5"
click at [585, 633] on select "Select an option... Site Investigation" at bounding box center [743, 647] width 315 height 27
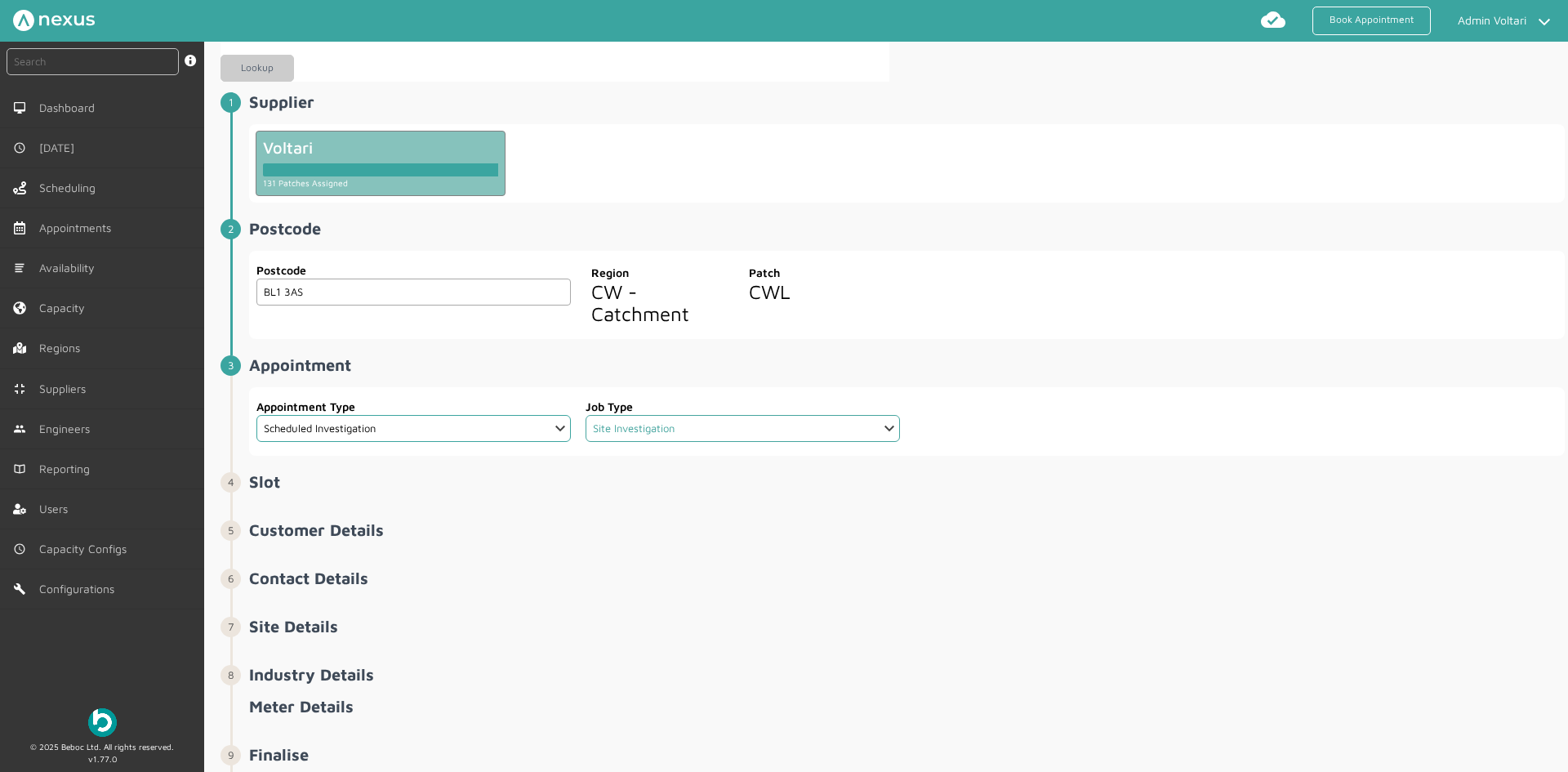
scroll to position [314, 0]
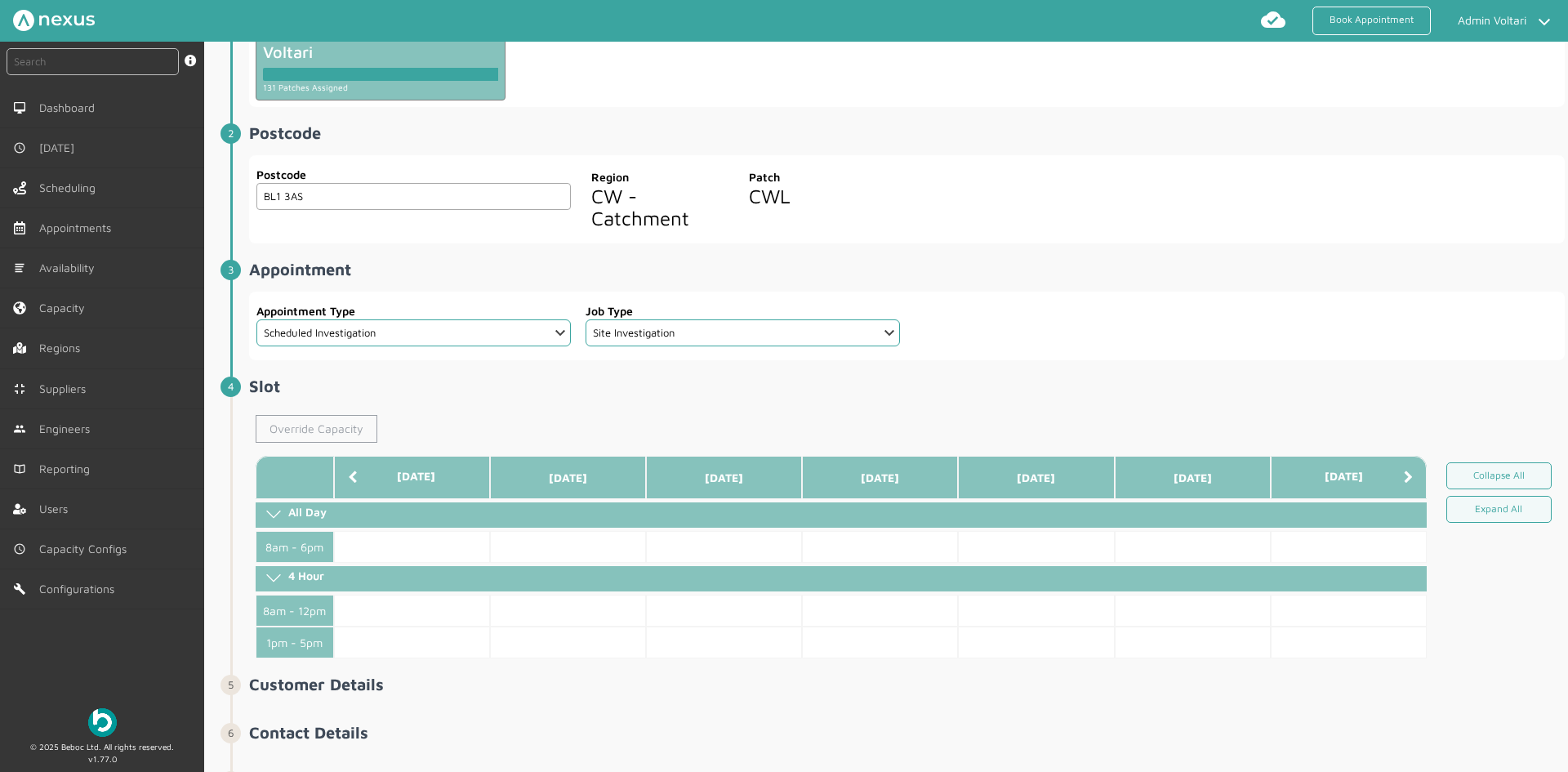
click at [321, 430] on link "Override Capacity" at bounding box center [316, 429] width 122 height 28
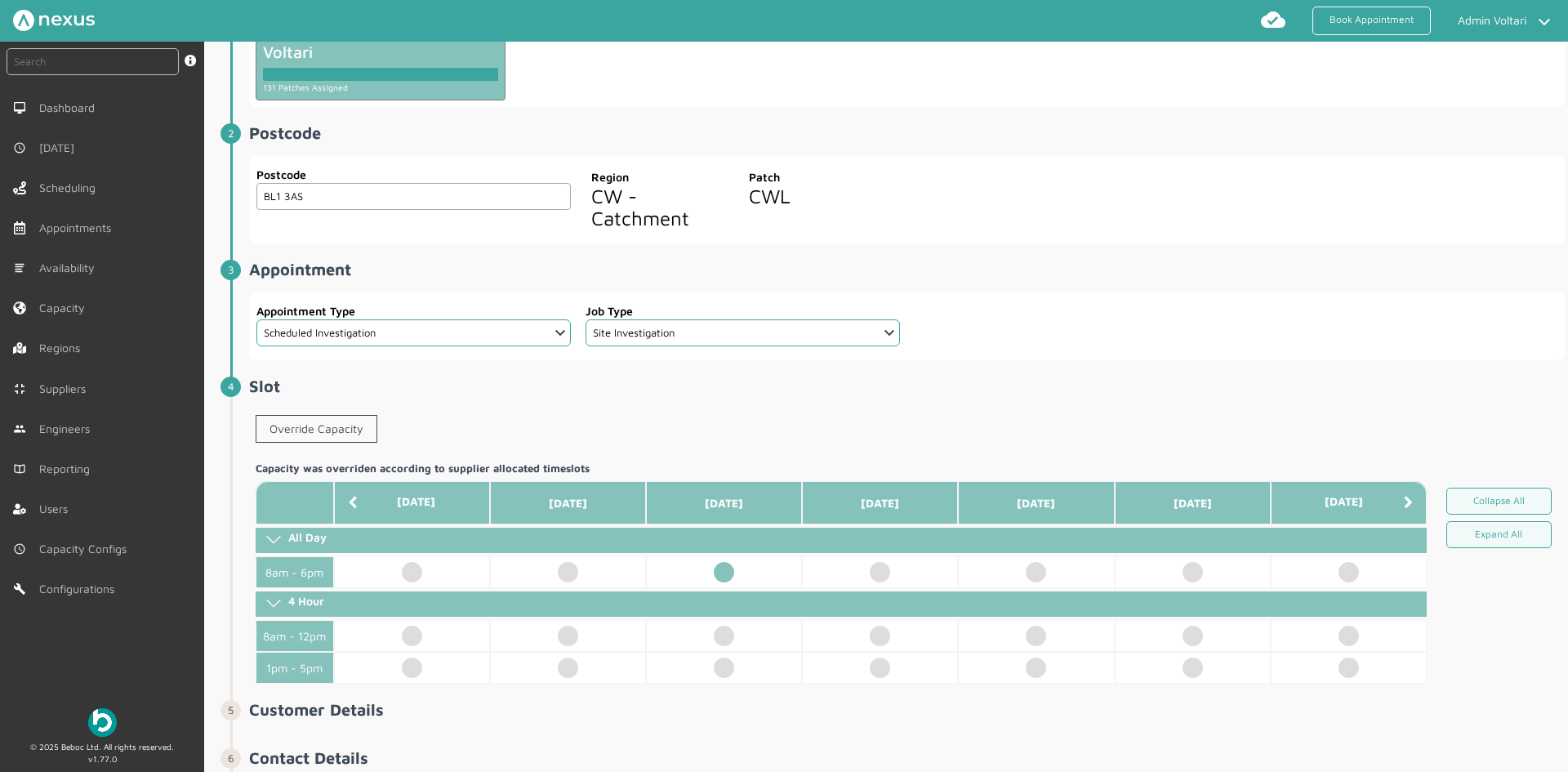
click at [723, 575] on td at bounding box center [723, 572] width 156 height 31
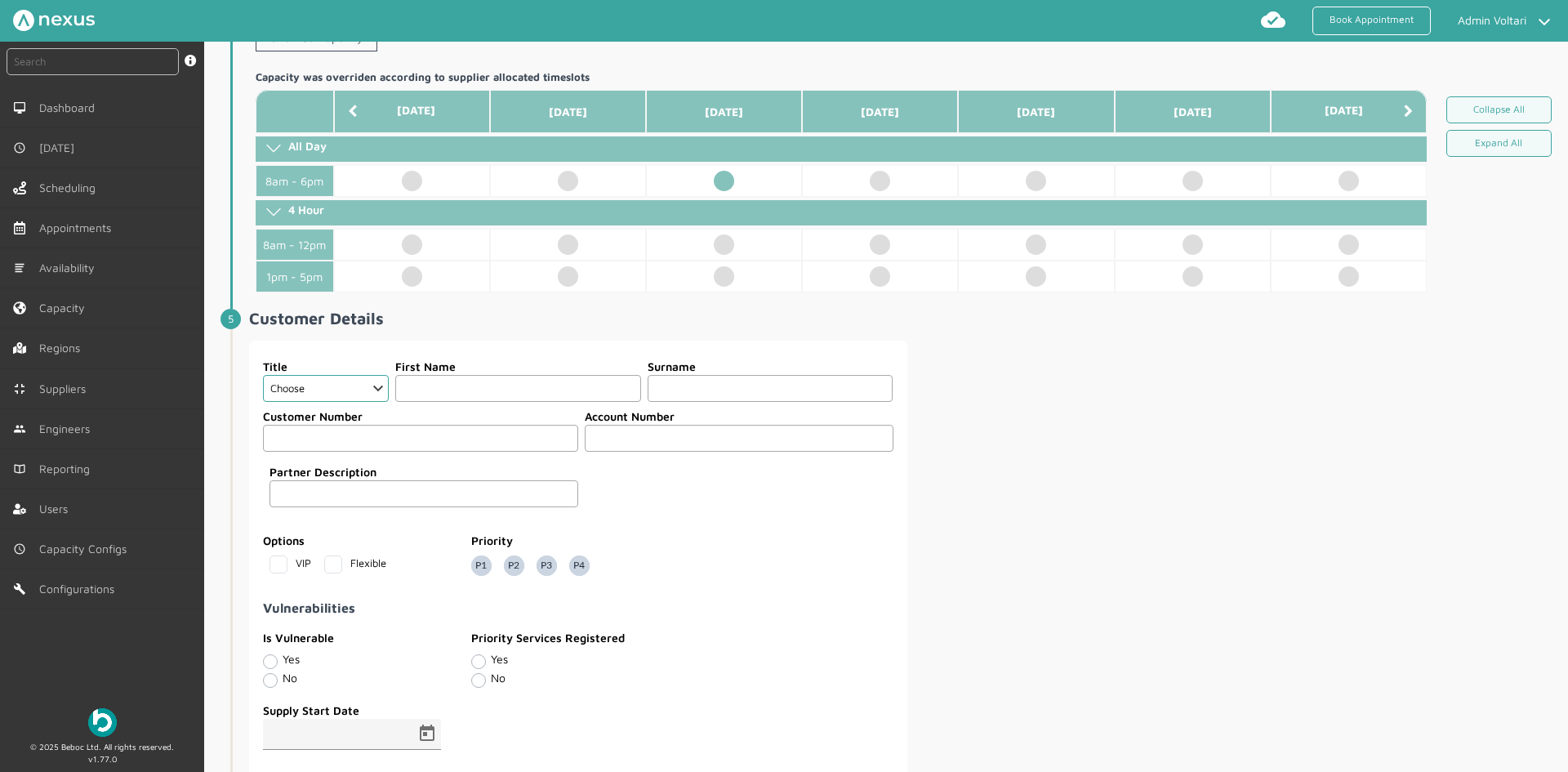
scroll to position [722, 0]
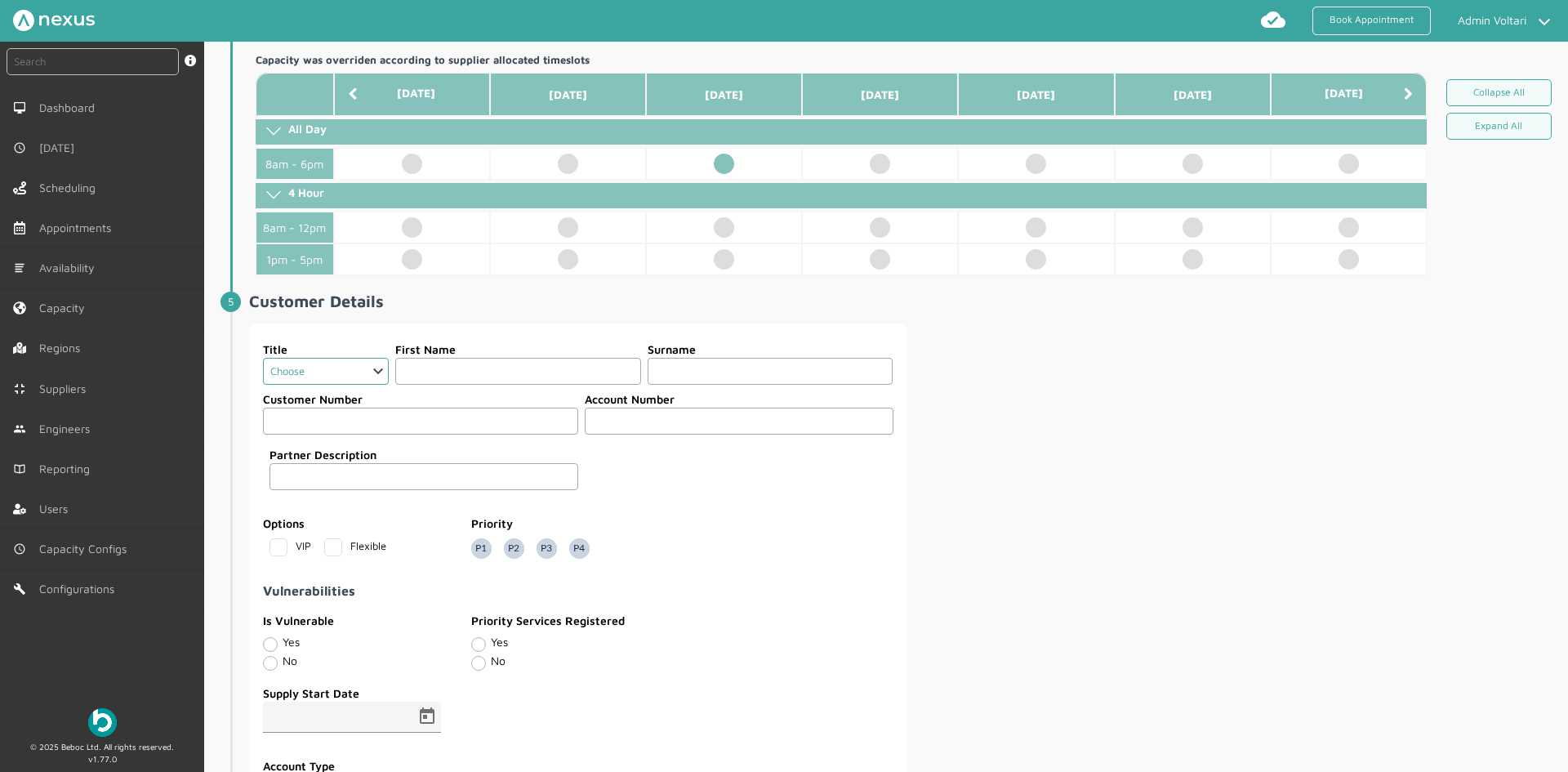
click at [343, 370] on select "Choose Dr Mr Mrs Miss Ms [PERSON_NAME][DEMOGRAPHIC_DATA]" at bounding box center [326, 371] width 126 height 27
select select "2: Mr"
click at [263, 357] on select "Choose Dr Mr Mrs Miss Ms [PERSON_NAME][DEMOGRAPHIC_DATA]" at bounding box center [326, 371] width 126 height 27
click at [434, 380] on input "text" at bounding box center [518, 371] width 246 height 27
type input "[PERSON_NAME]"
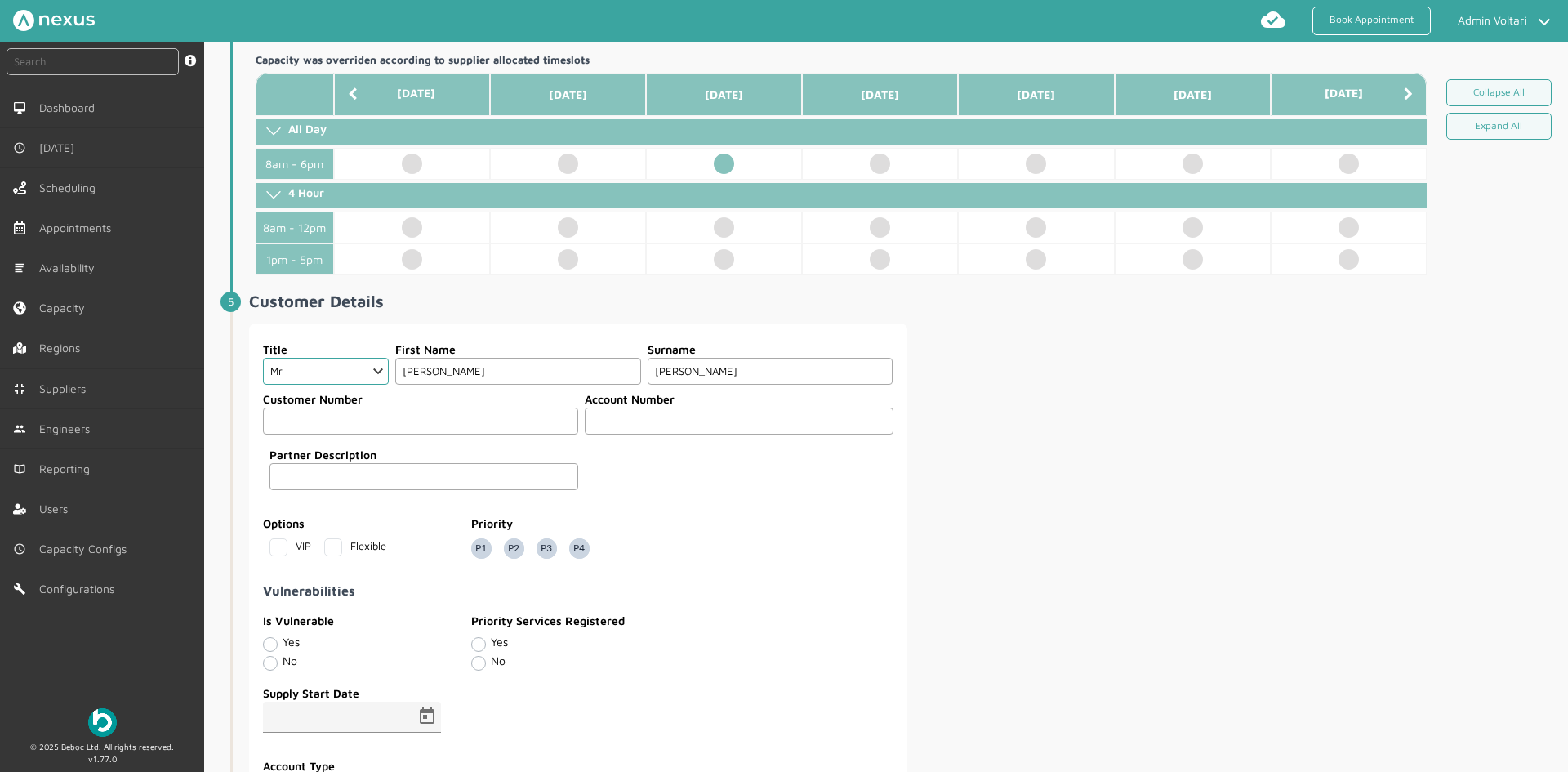
type input "[PERSON_NAME]"
click at [678, 431] on input "text" at bounding box center [738, 421] width 309 height 27
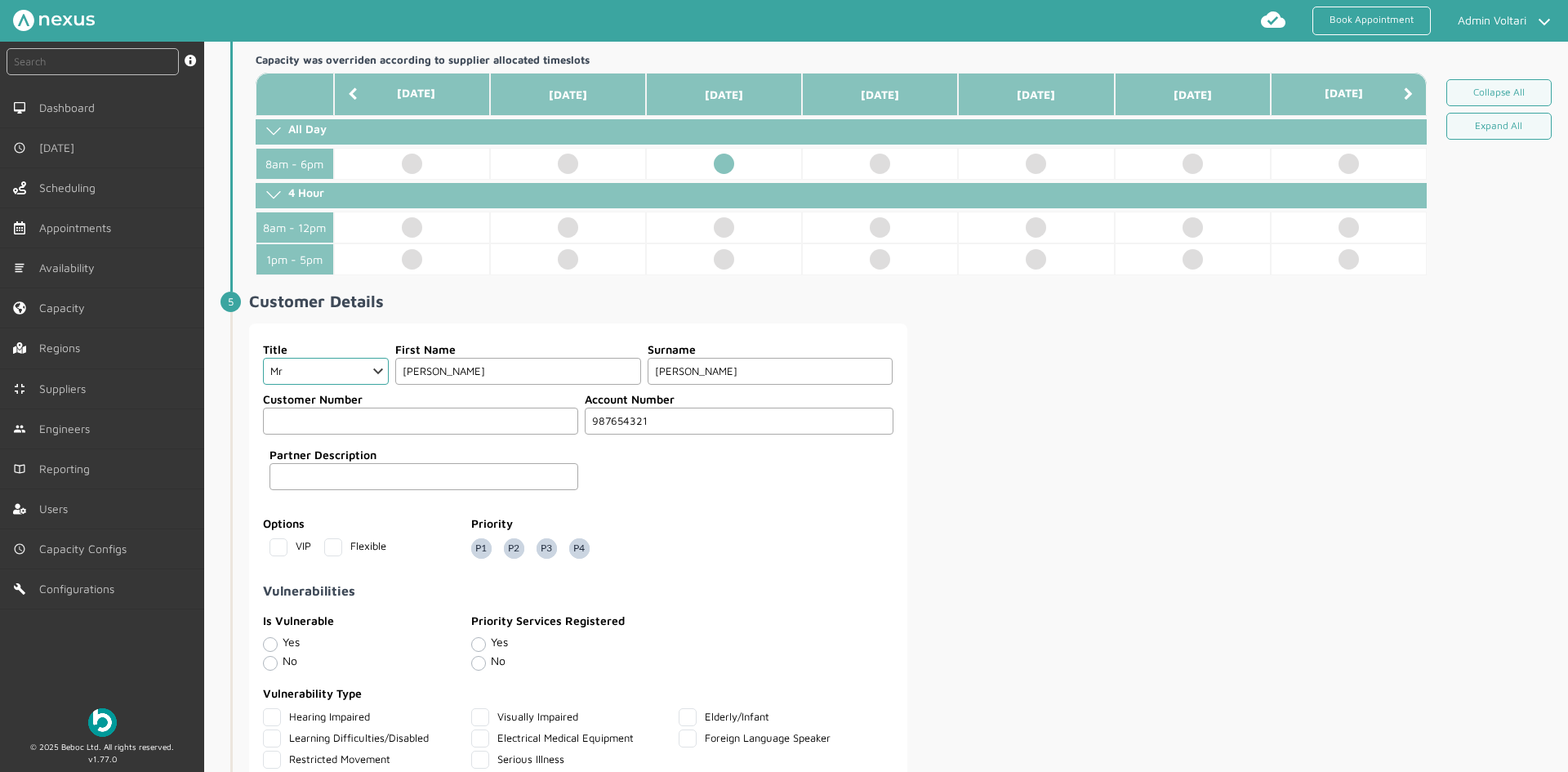
type input "987654321"
click at [1071, 517] on div "Title Choose Dr Mr Mrs Miss Ms [PERSON_NAME] Sir [DEMOGRAPHIC_DATA] First Name …" at bounding box center [907, 632] width 1315 height 616
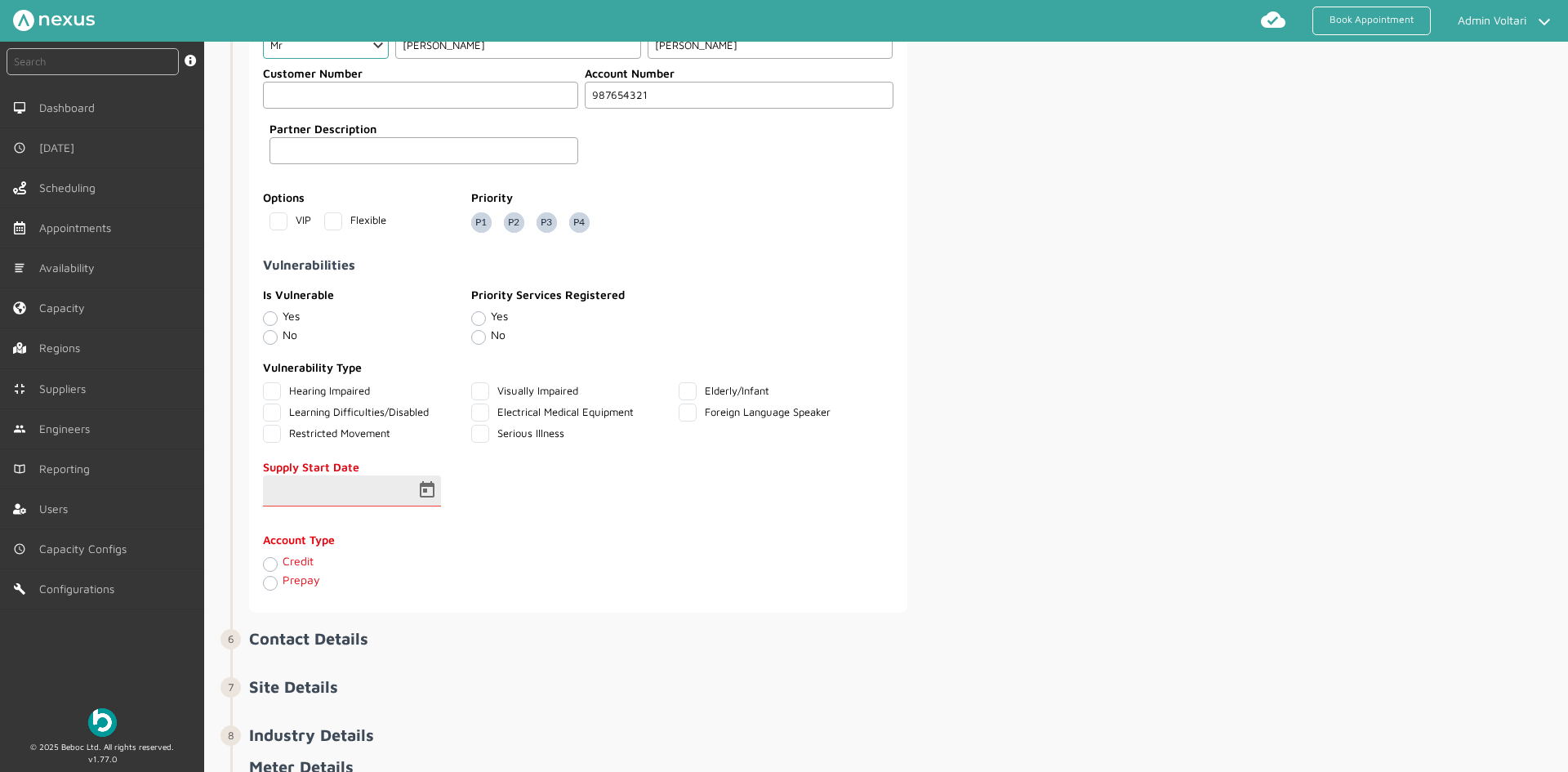
scroll to position [1049, 0]
click at [419, 493] on span "Open calendar" at bounding box center [427, 490] width 39 height 39
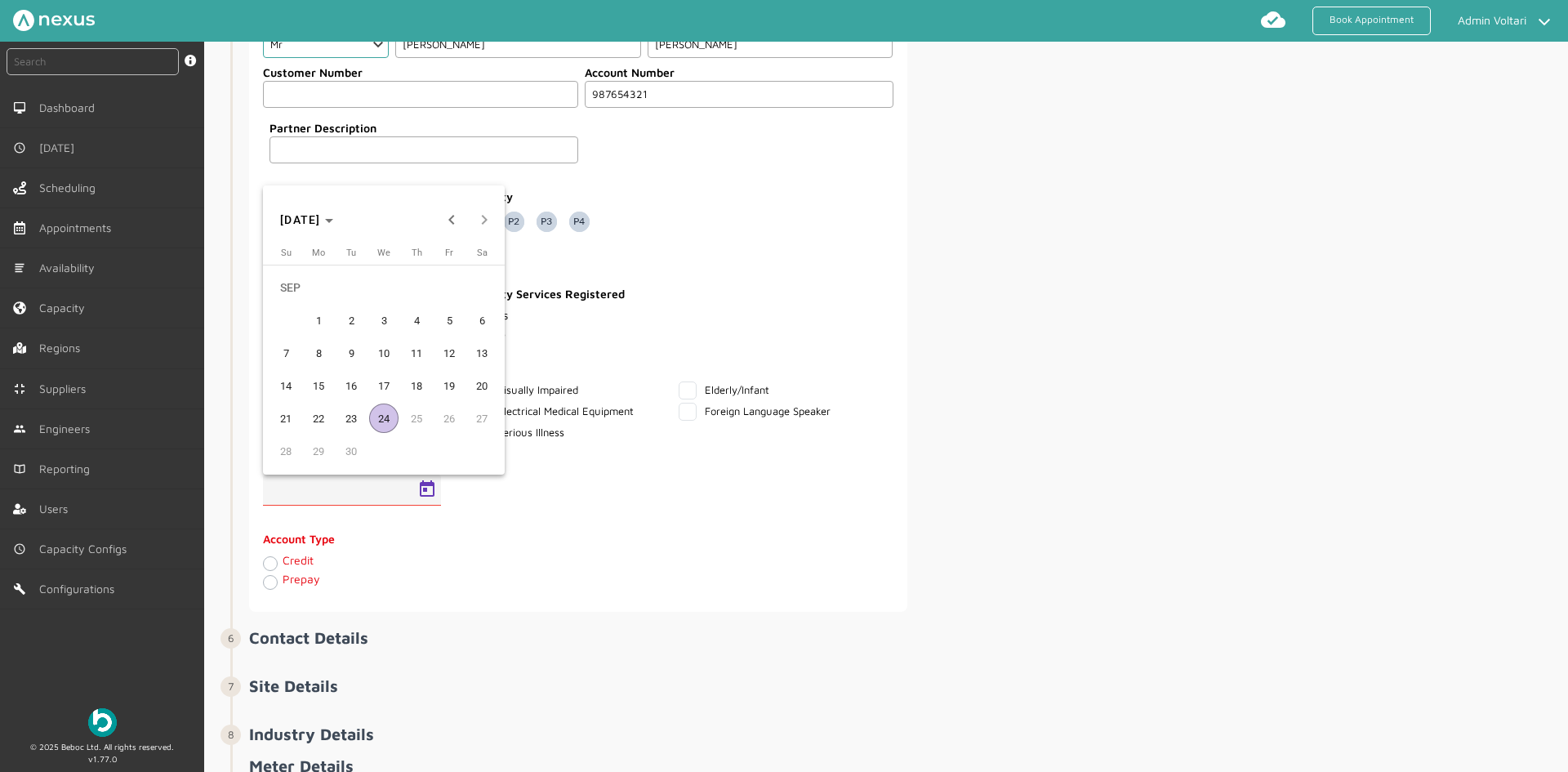
click at [316, 323] on span "1" at bounding box center [318, 320] width 30 height 30
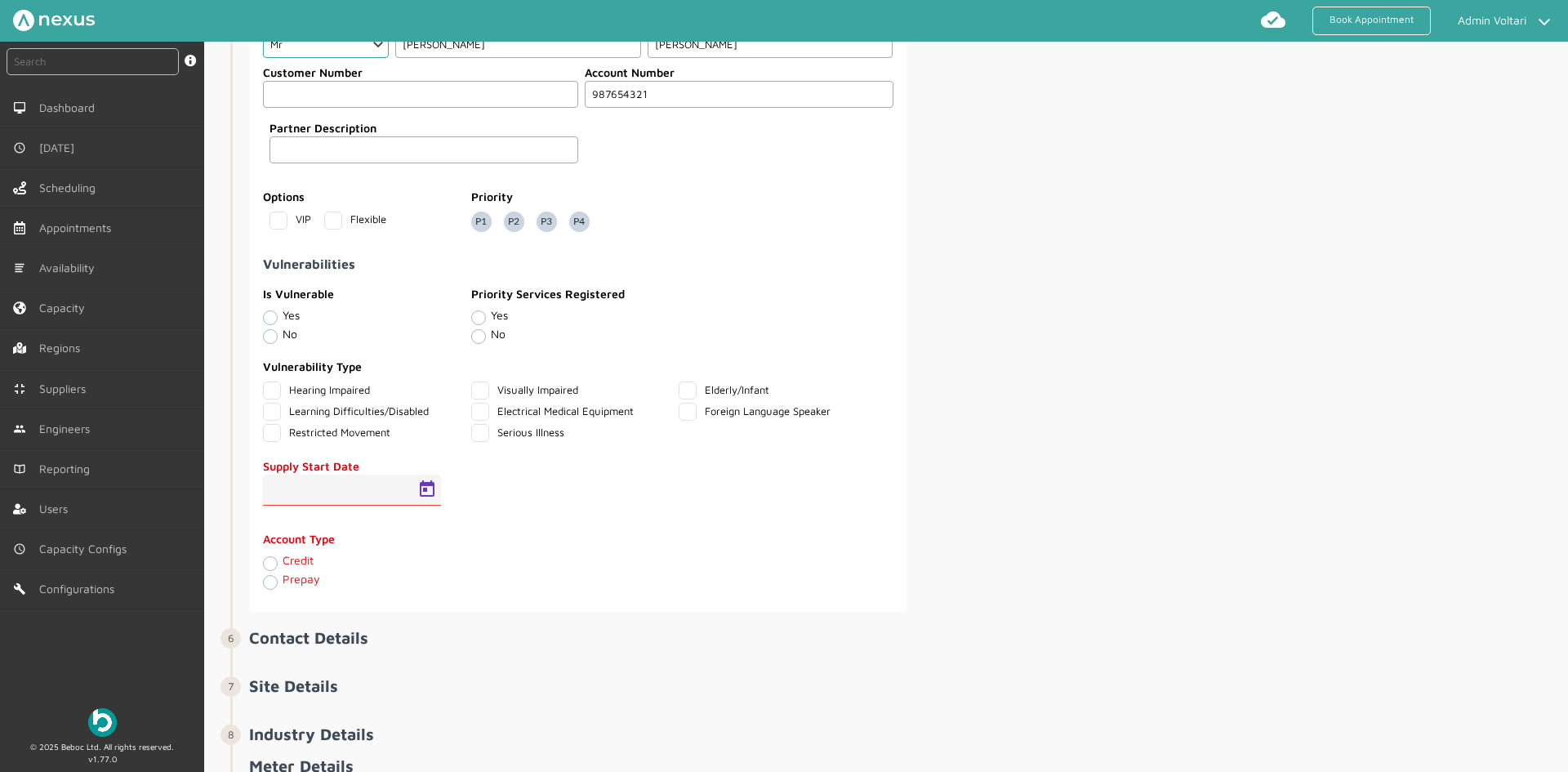
type input "[DATE]"
click at [282, 565] on label "Credit" at bounding box center [298, 560] width 31 height 14
click at [272, 565] on input "Credit" at bounding box center [269, 562] width 13 height 16
radio input "true"
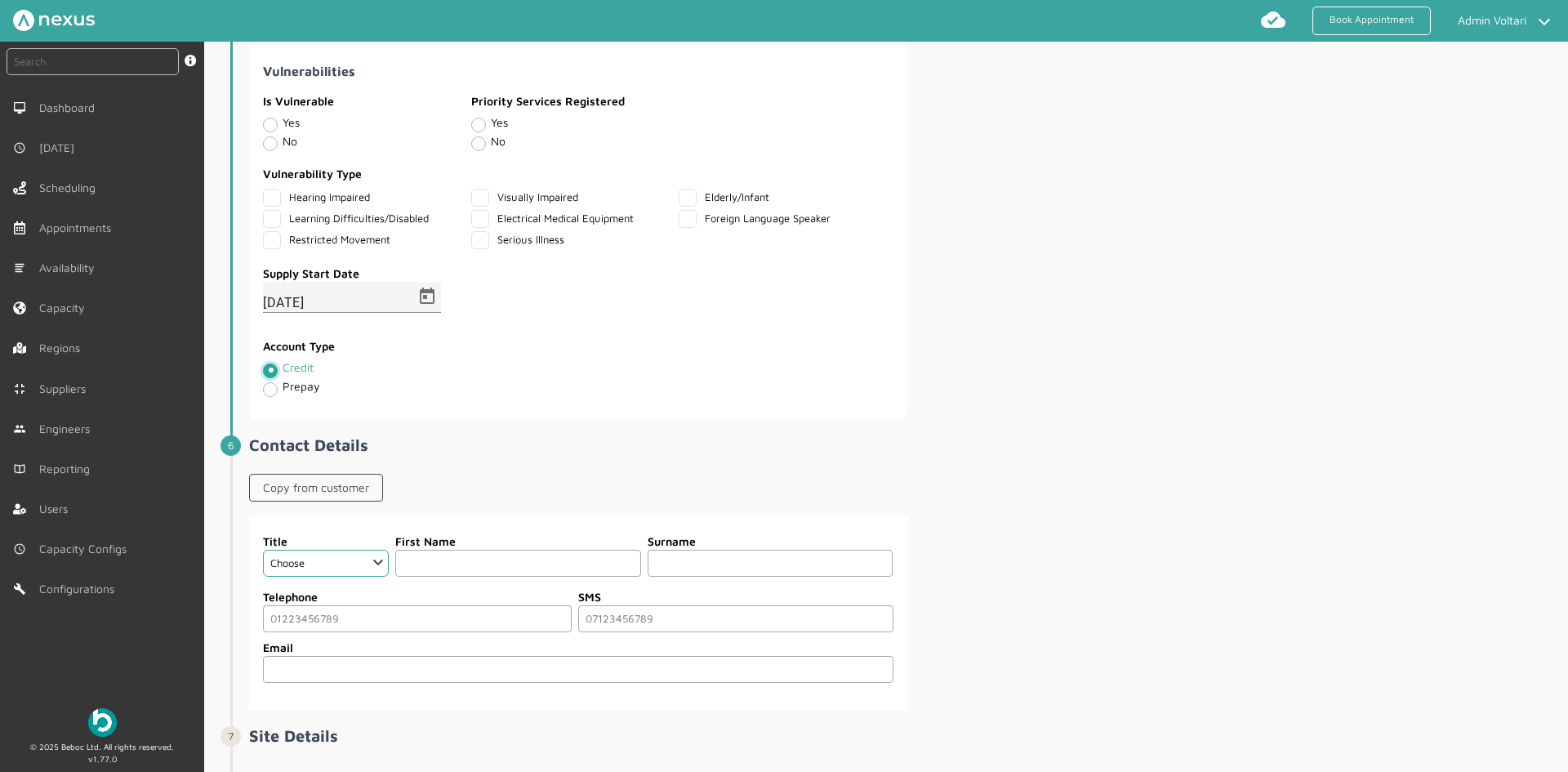
scroll to position [1286, 0]
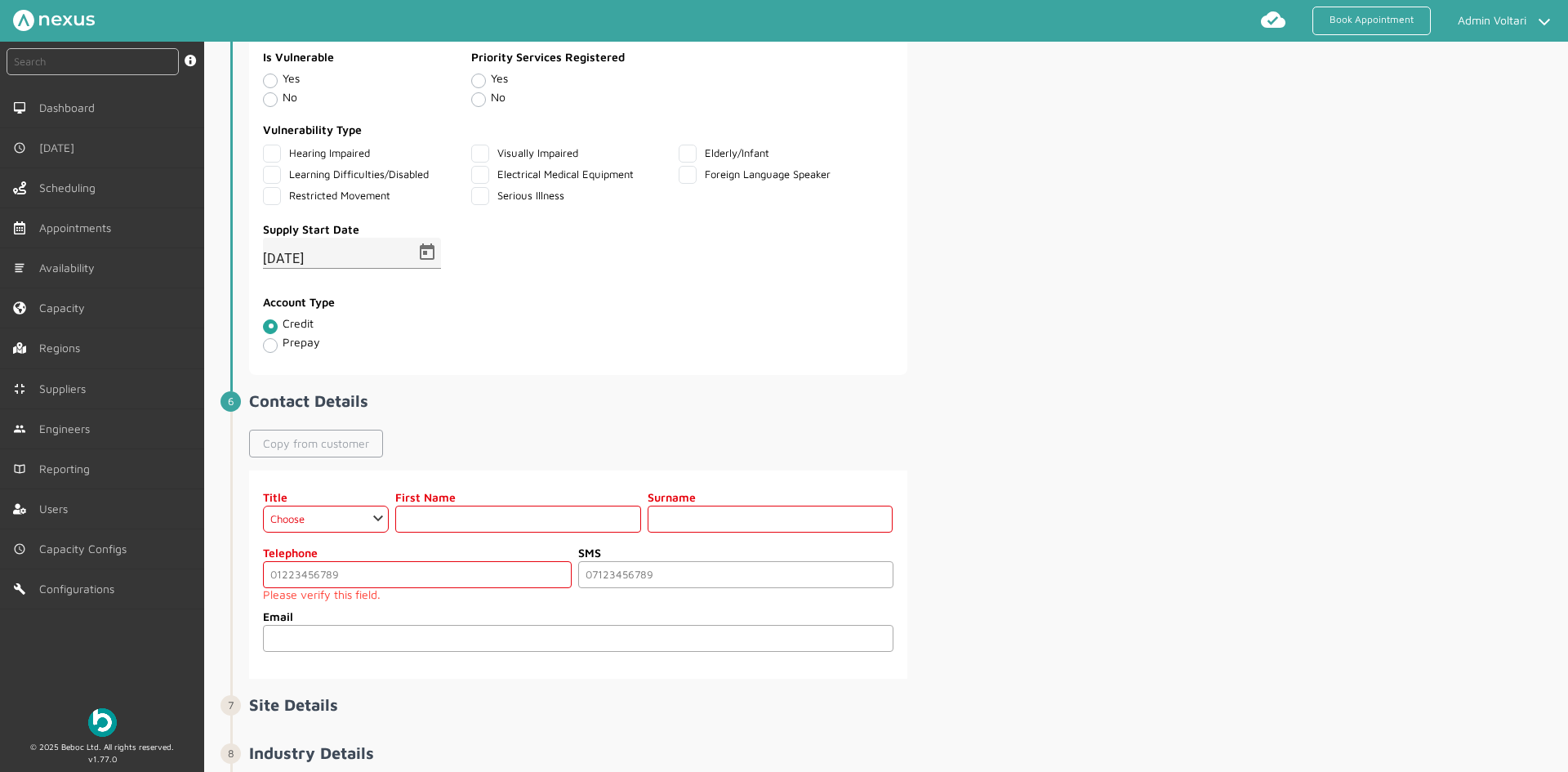
click at [349, 454] on link "Copy from customer" at bounding box center [316, 443] width 134 height 28
select select "2: Mr"
type input "[PERSON_NAME]"
click at [336, 578] on input "tel" at bounding box center [417, 575] width 309 height 27
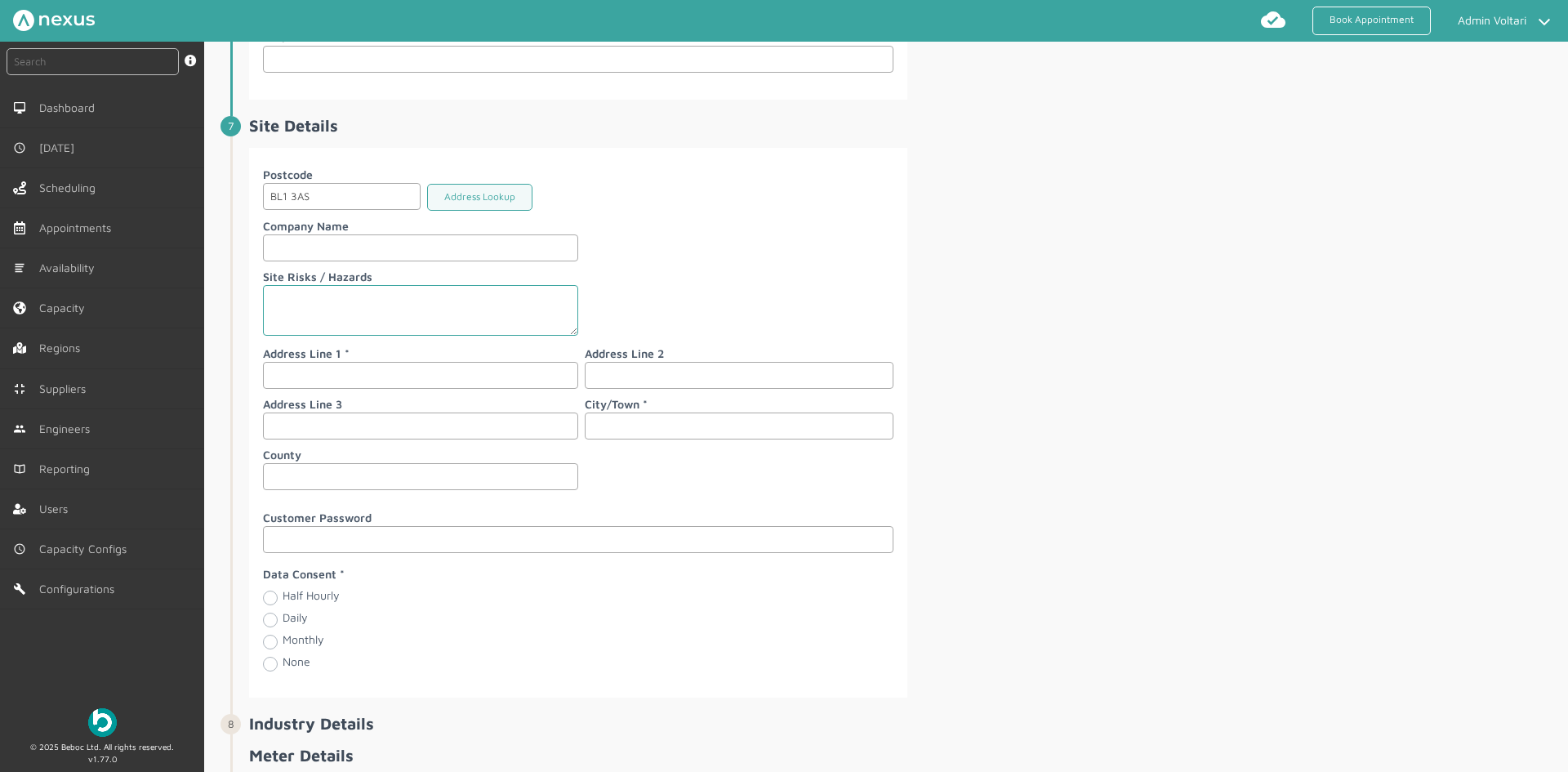
scroll to position [1858, 0]
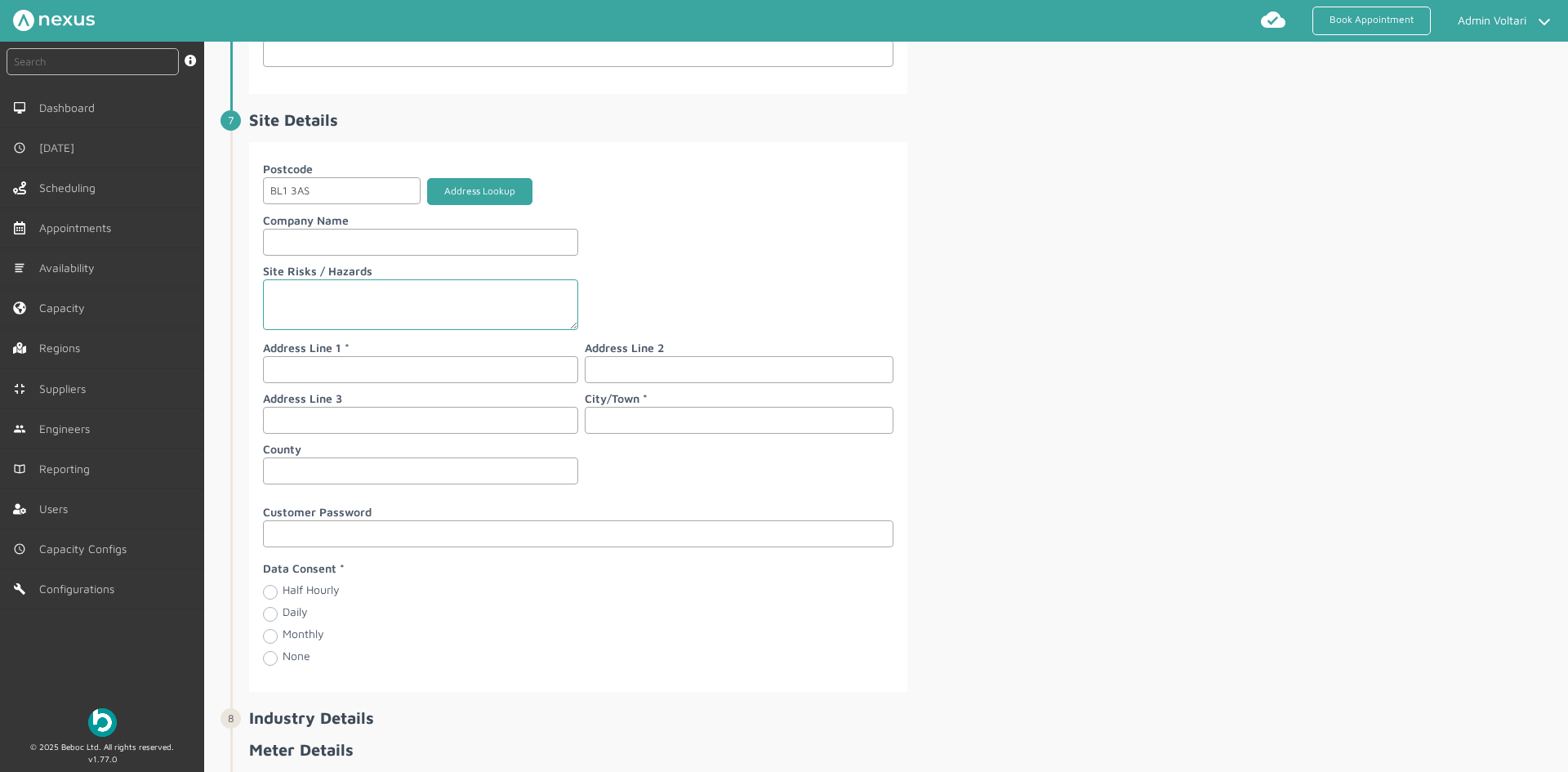
type input "01234567890"
click at [480, 202] on button "Address Lookup" at bounding box center [480, 192] width 105 height 27
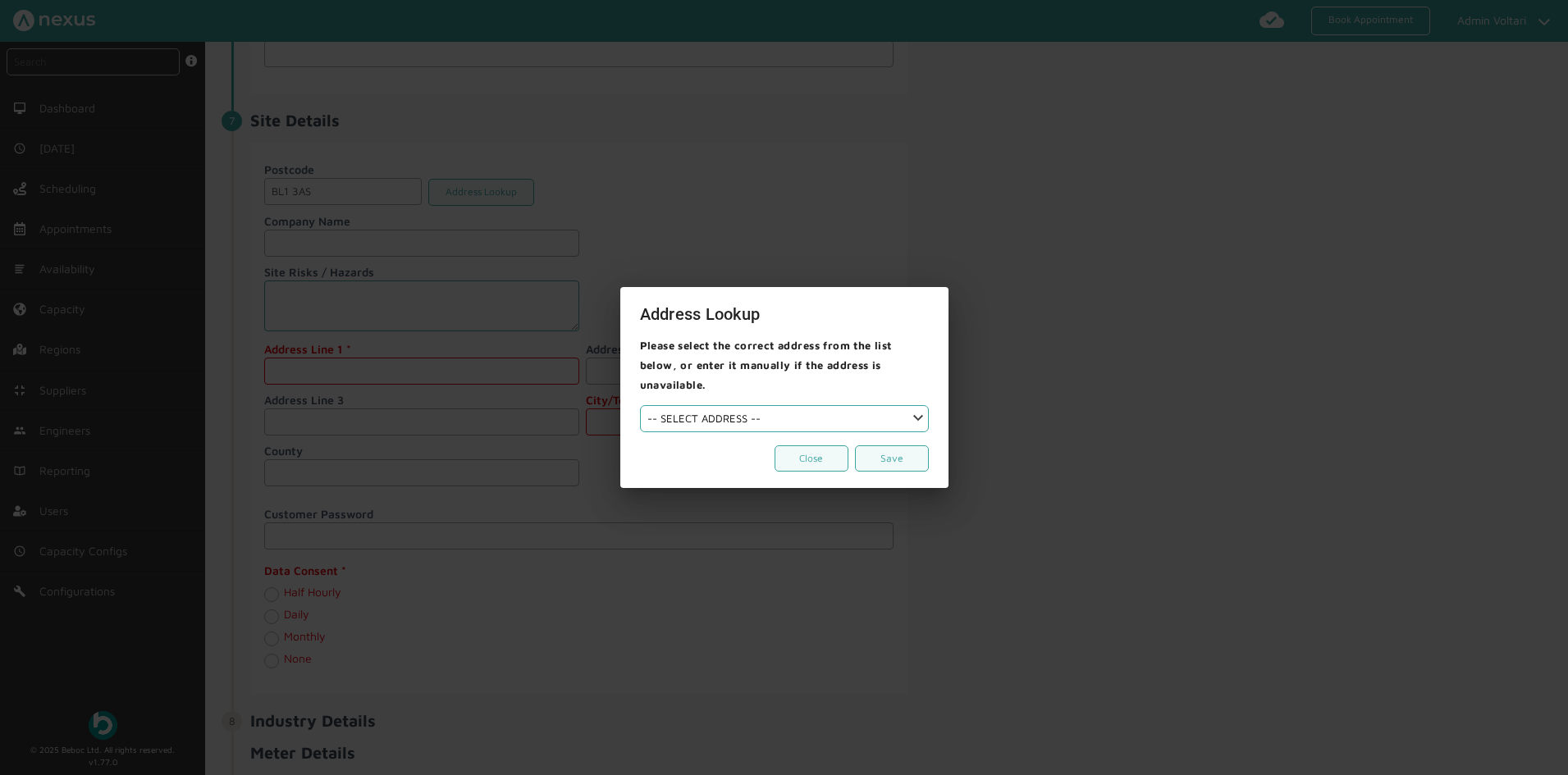
click at [787, 414] on select "-- SELECT ADDRESS --" at bounding box center [785, 419] width 289 height 27
click at [745, 406] on select "-- SELECT ADDRESS --" at bounding box center [785, 419] width 289 height 27
click at [239, 324] on div at bounding box center [784, 387] width 1568 height 775
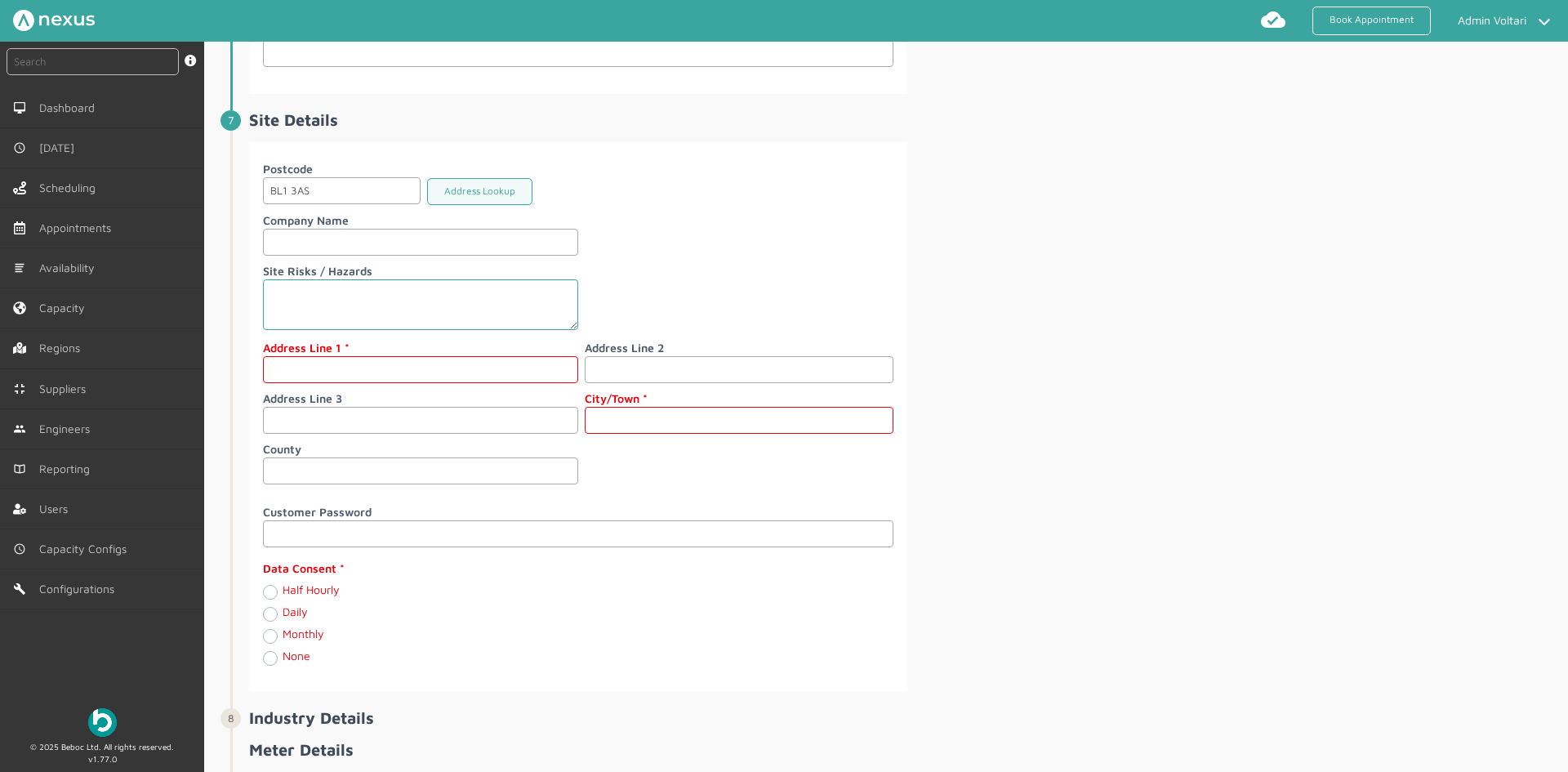
click at [343, 371] on input "text" at bounding box center [420, 369] width 315 height 27
type input "b"
click at [695, 441] on div "Postcode BL1 3AS Address Lookup Company Name Site Risks / Hazards Address Line …" at bounding box center [578, 325] width 630 height 331
click at [693, 420] on input "text" at bounding box center [738, 420] width 309 height 27
type input "bfrg"
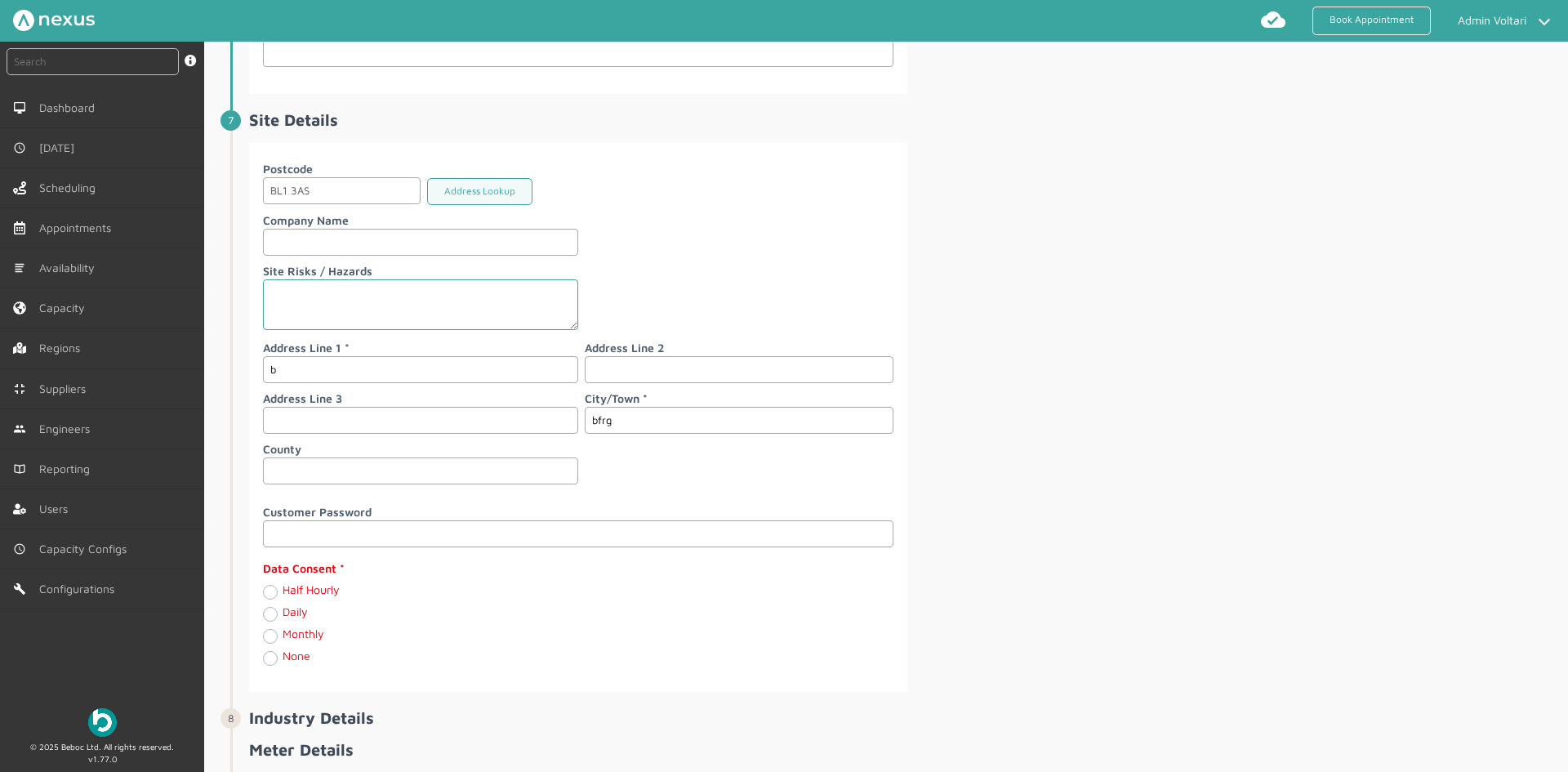
click at [282, 619] on label "Daily" at bounding box center [295, 611] width 26 height 14
click at [273, 620] on input "Daily" at bounding box center [269, 613] width 13 height 16
radio input "true"
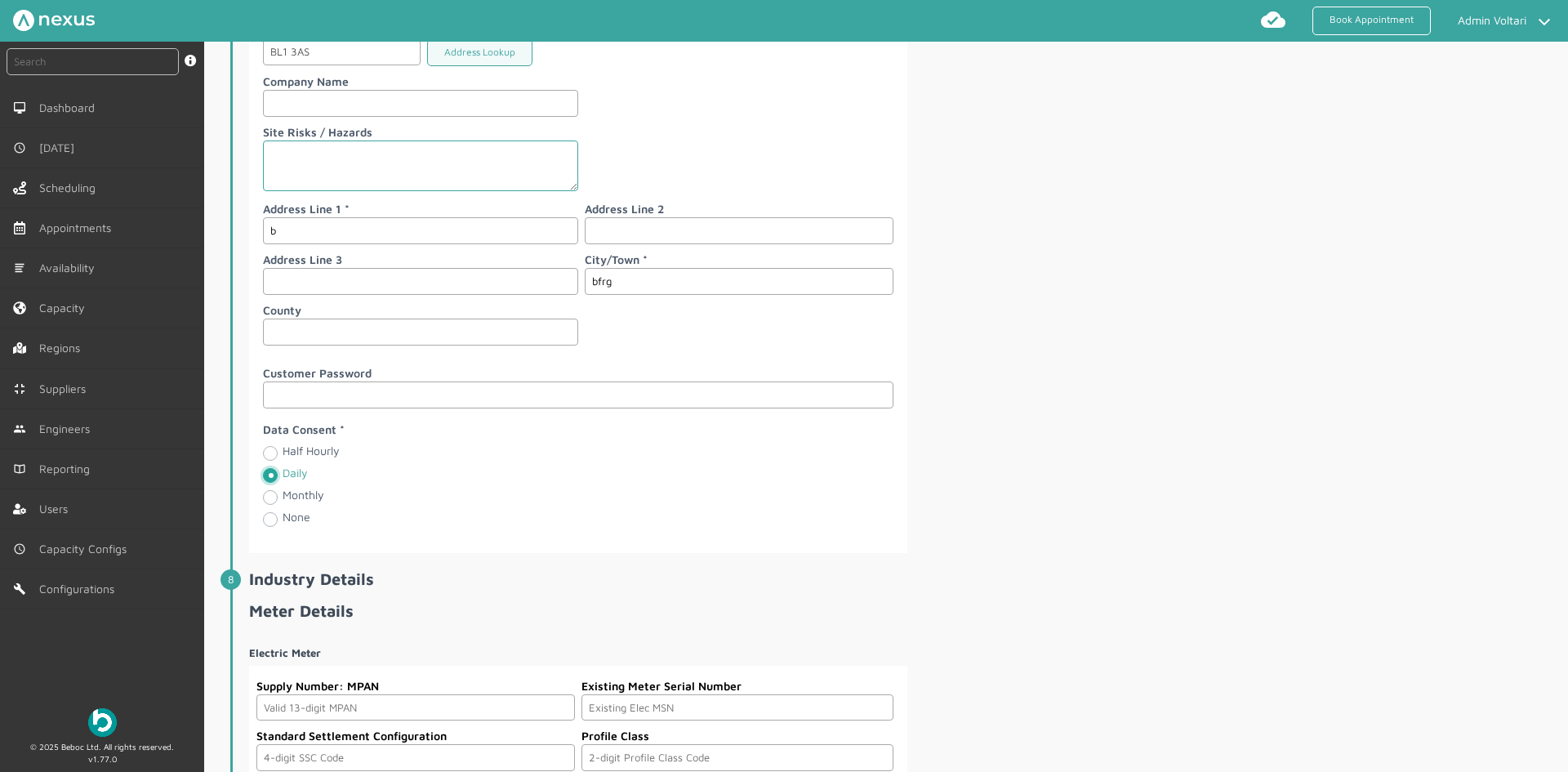
scroll to position [2405, 0]
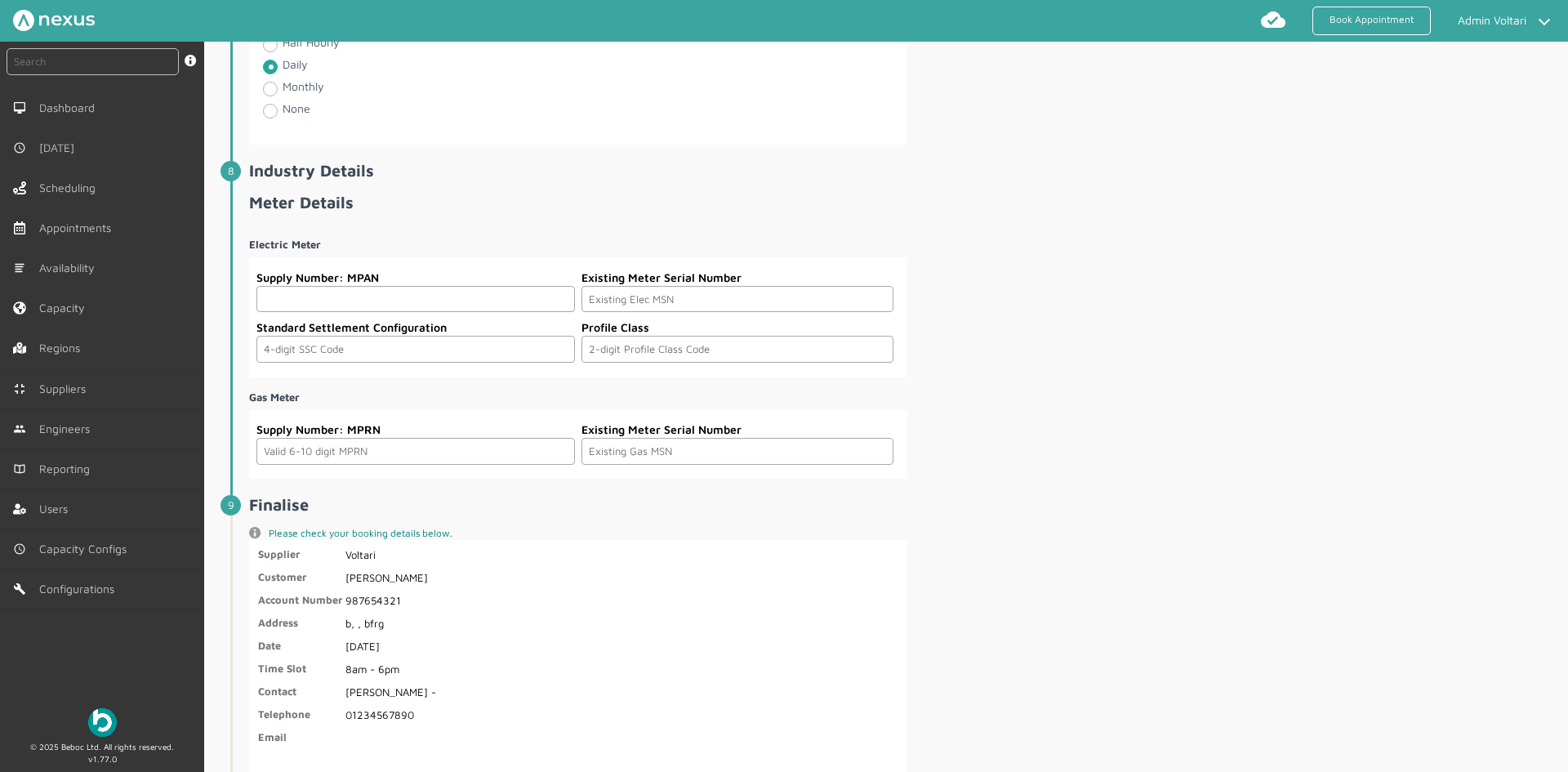
click at [295, 298] on input "text" at bounding box center [415, 300] width 318 height 27
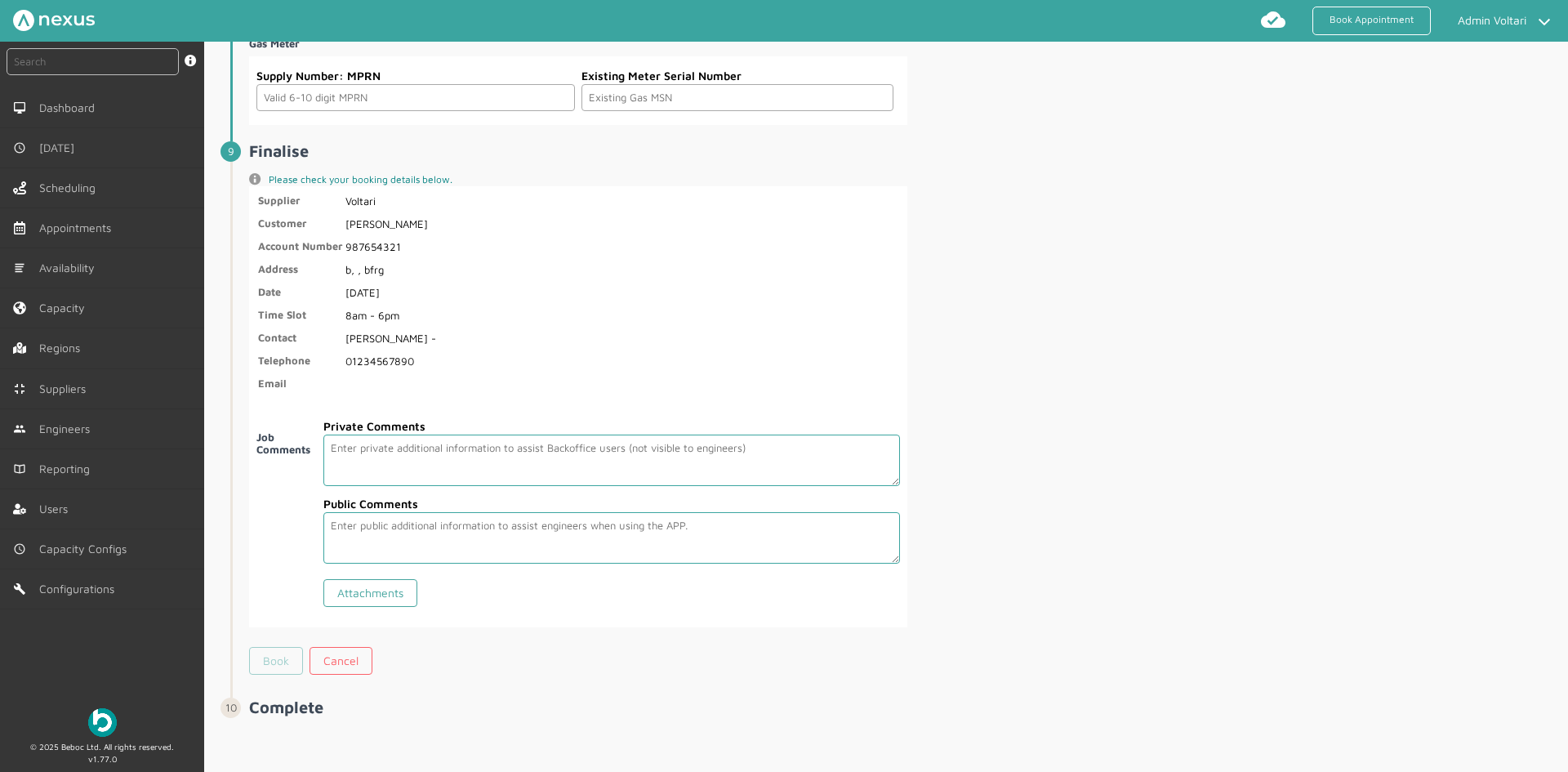
click at [290, 663] on link "Book" at bounding box center [276, 660] width 54 height 28
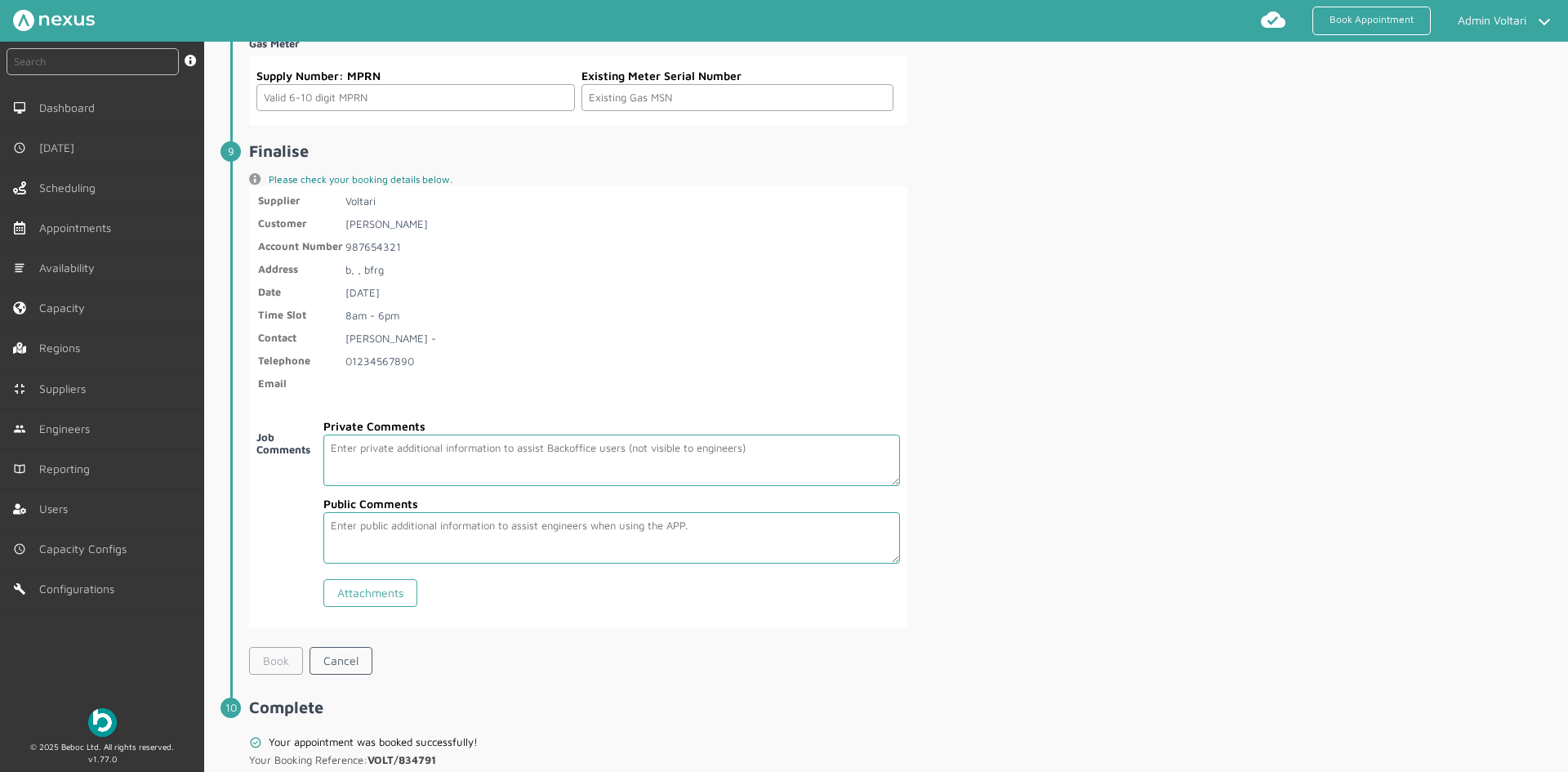
scroll to position [2837, 0]
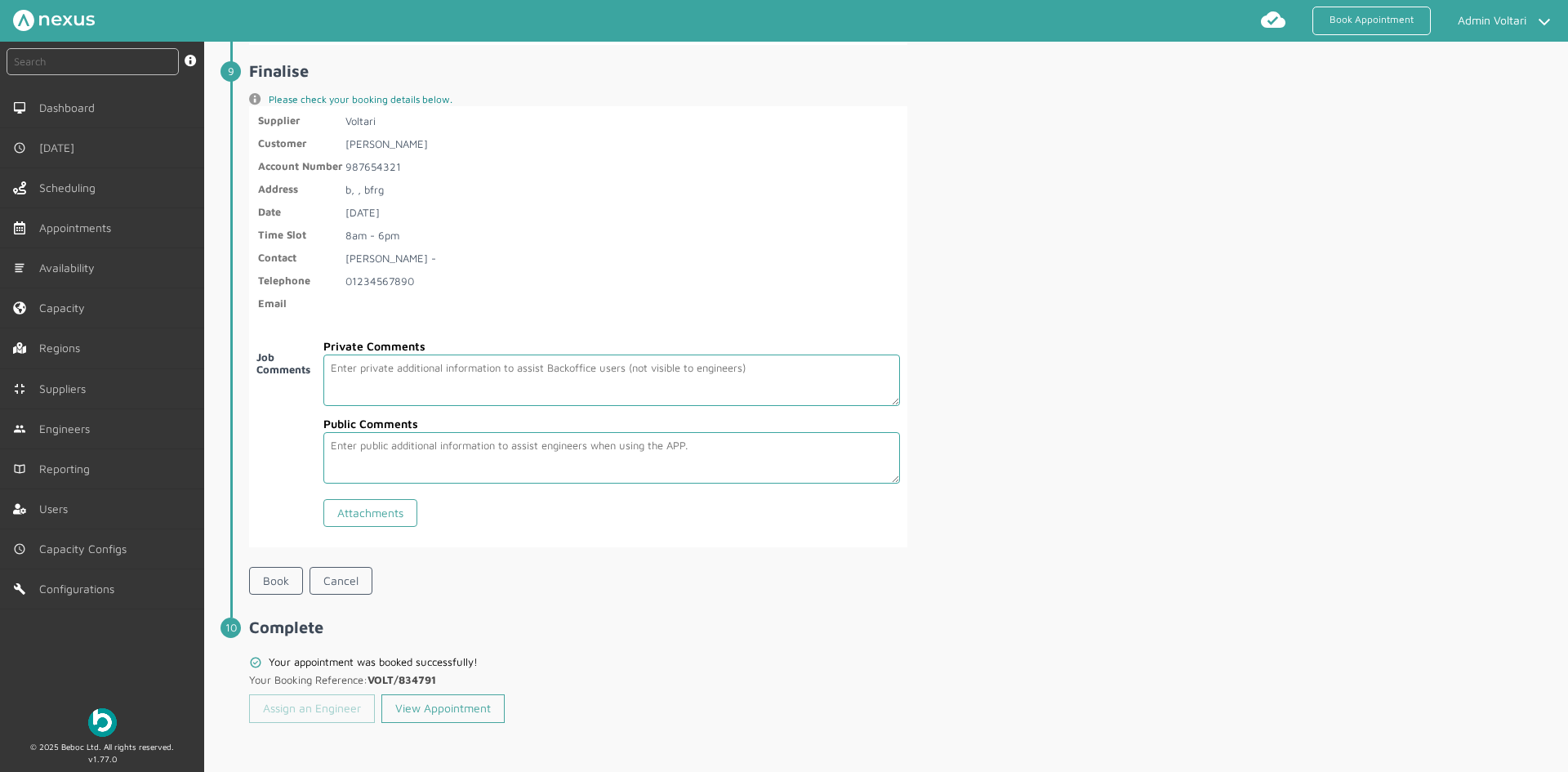
click at [340, 713] on link "Assign an Engineer" at bounding box center [312, 708] width 126 height 28
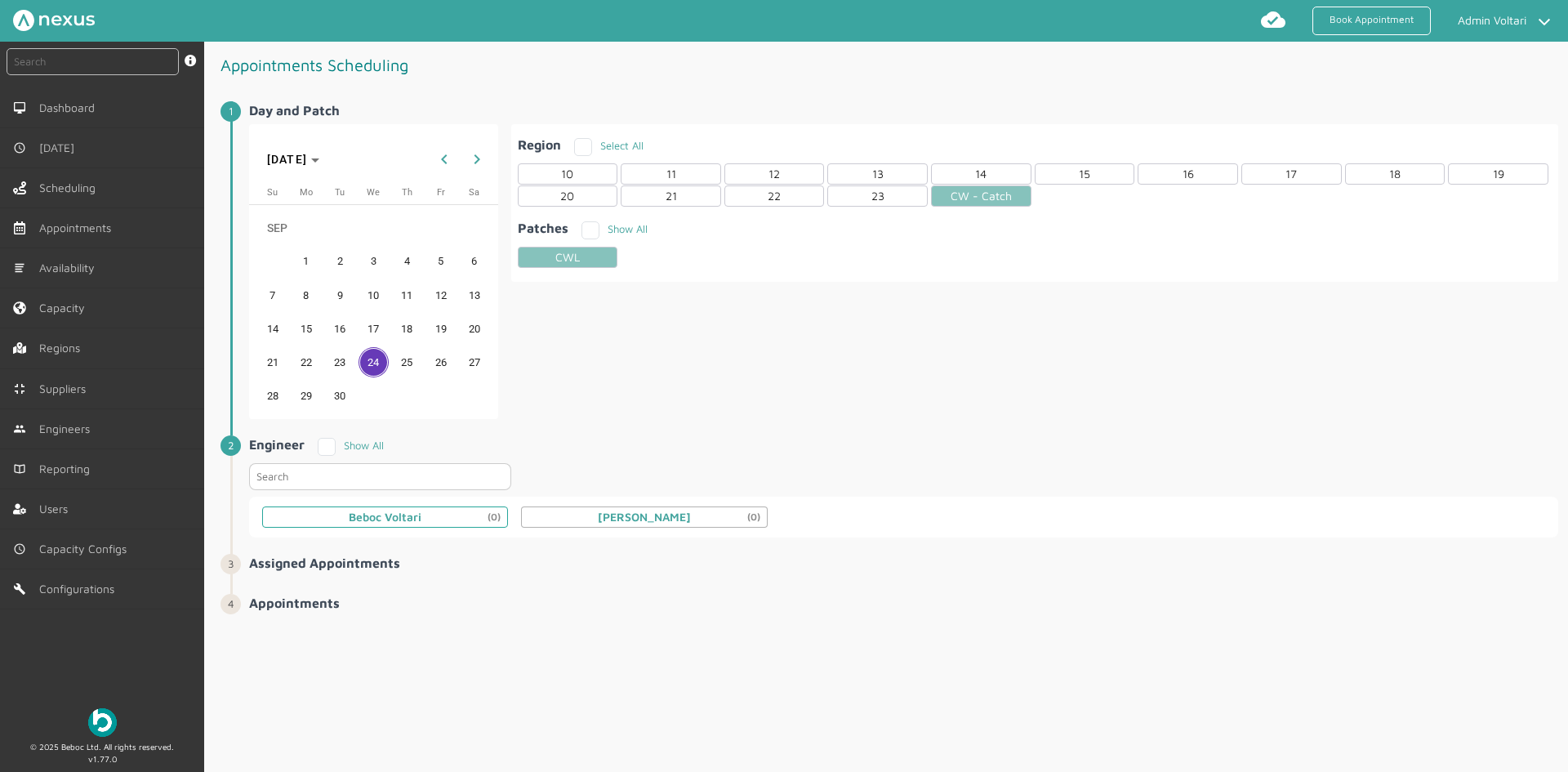
click at [446, 513] on div "Beboc Voltari (0)" at bounding box center [385, 517] width 246 height 21
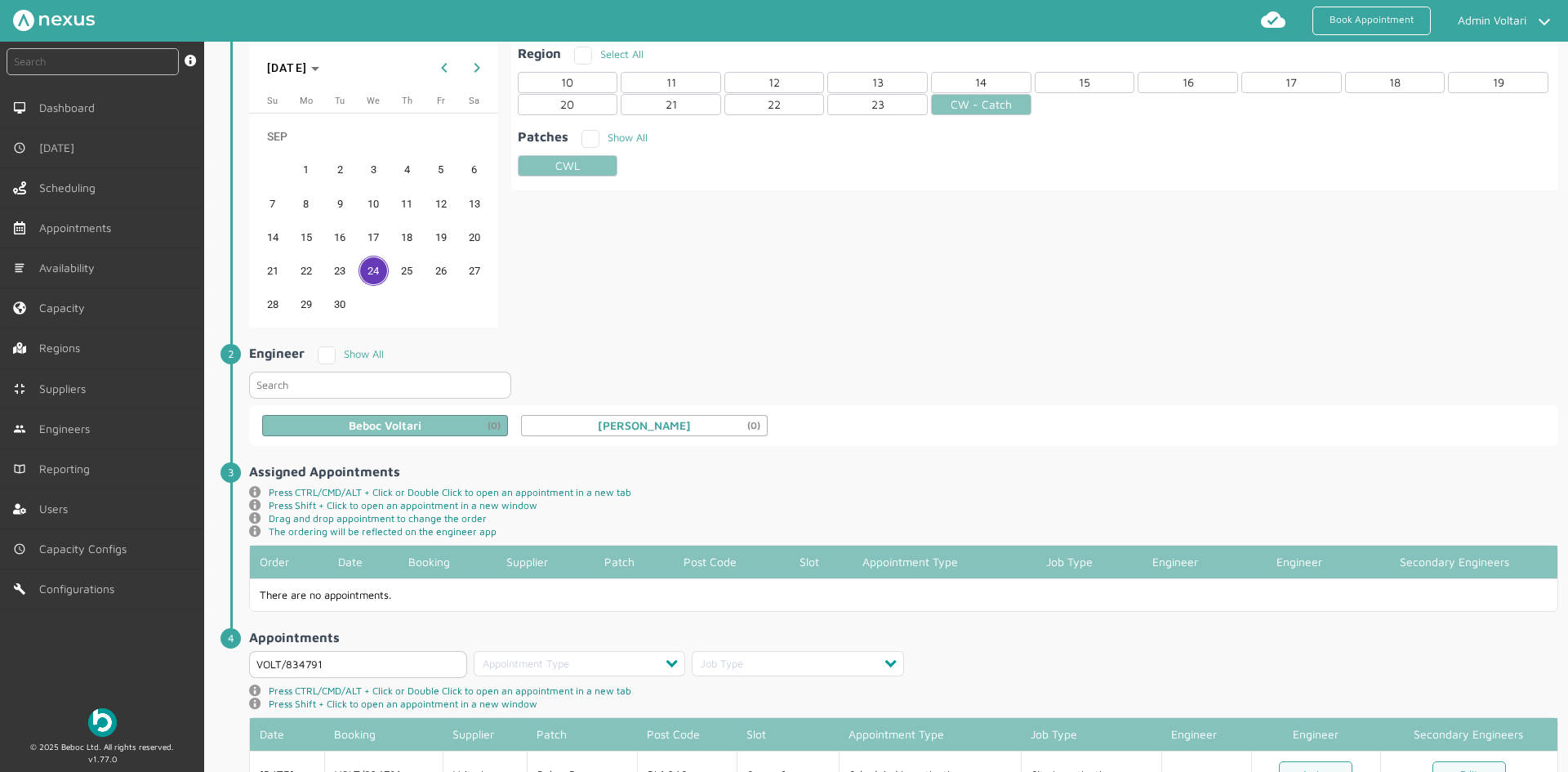
scroll to position [159, 0]
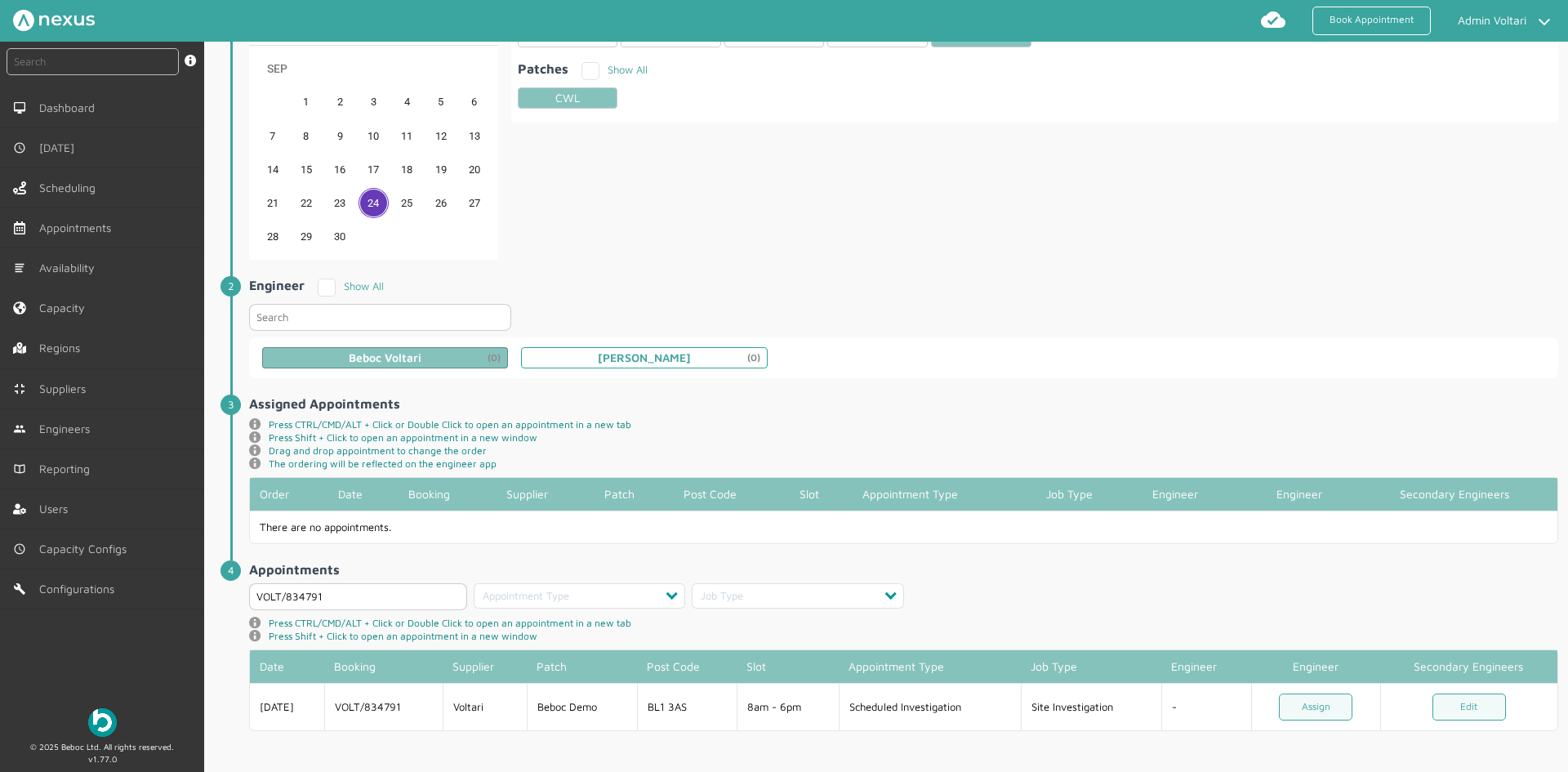
click at [689, 355] on div "[PERSON_NAME] (0)" at bounding box center [643, 357] width 246 height 21
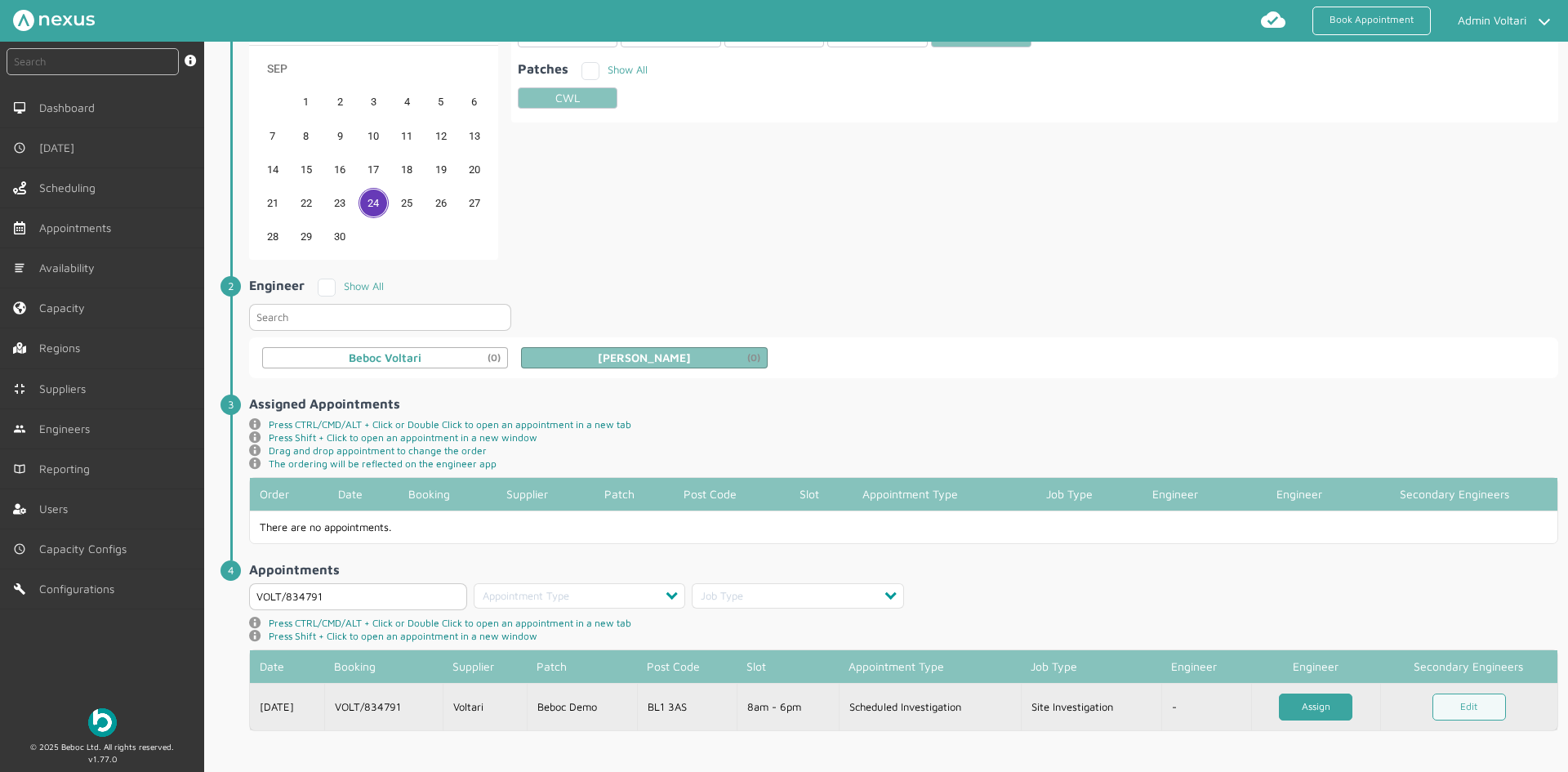
click at [1312, 704] on link "Assign" at bounding box center [1315, 707] width 73 height 27
